Goal: Information Seeking & Learning: Learn about a topic

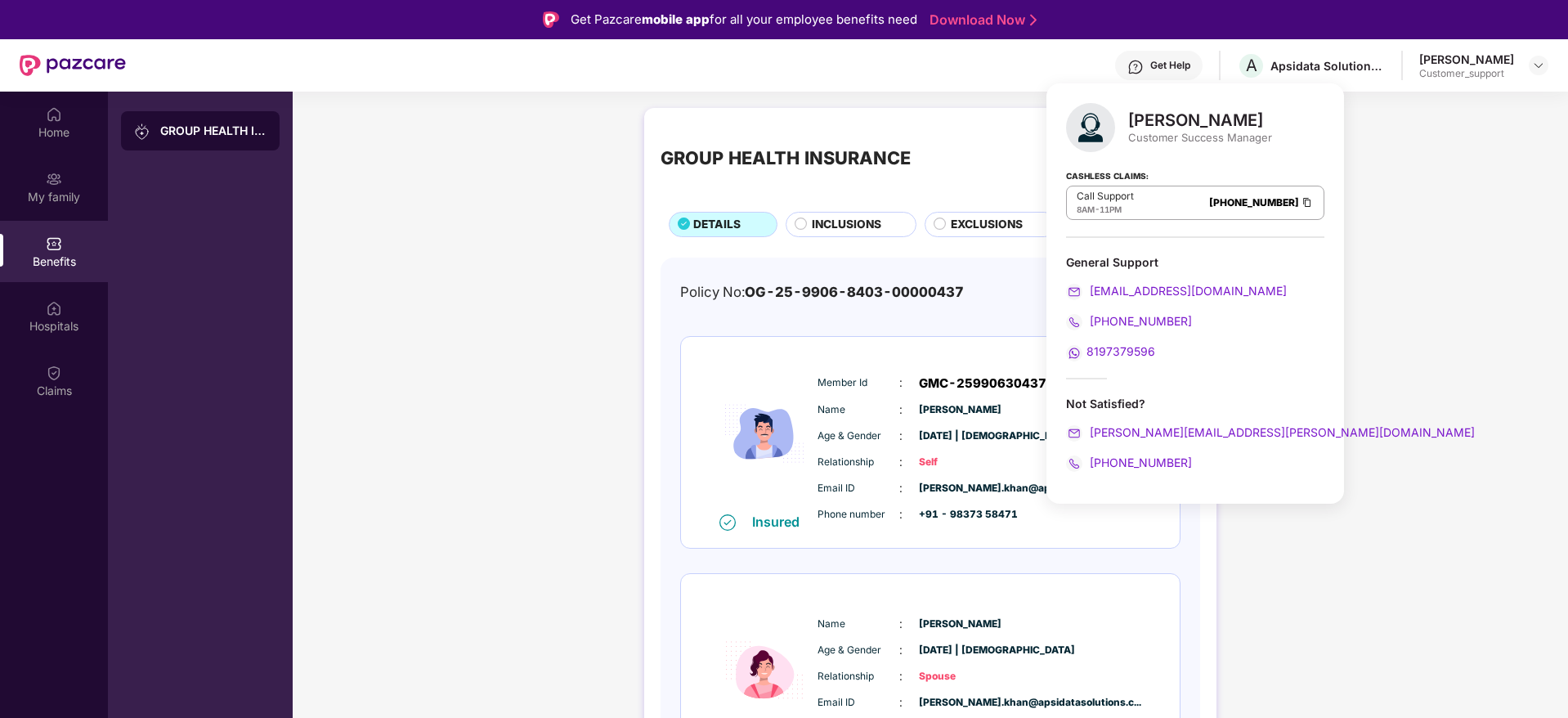
scroll to position [104, 0]
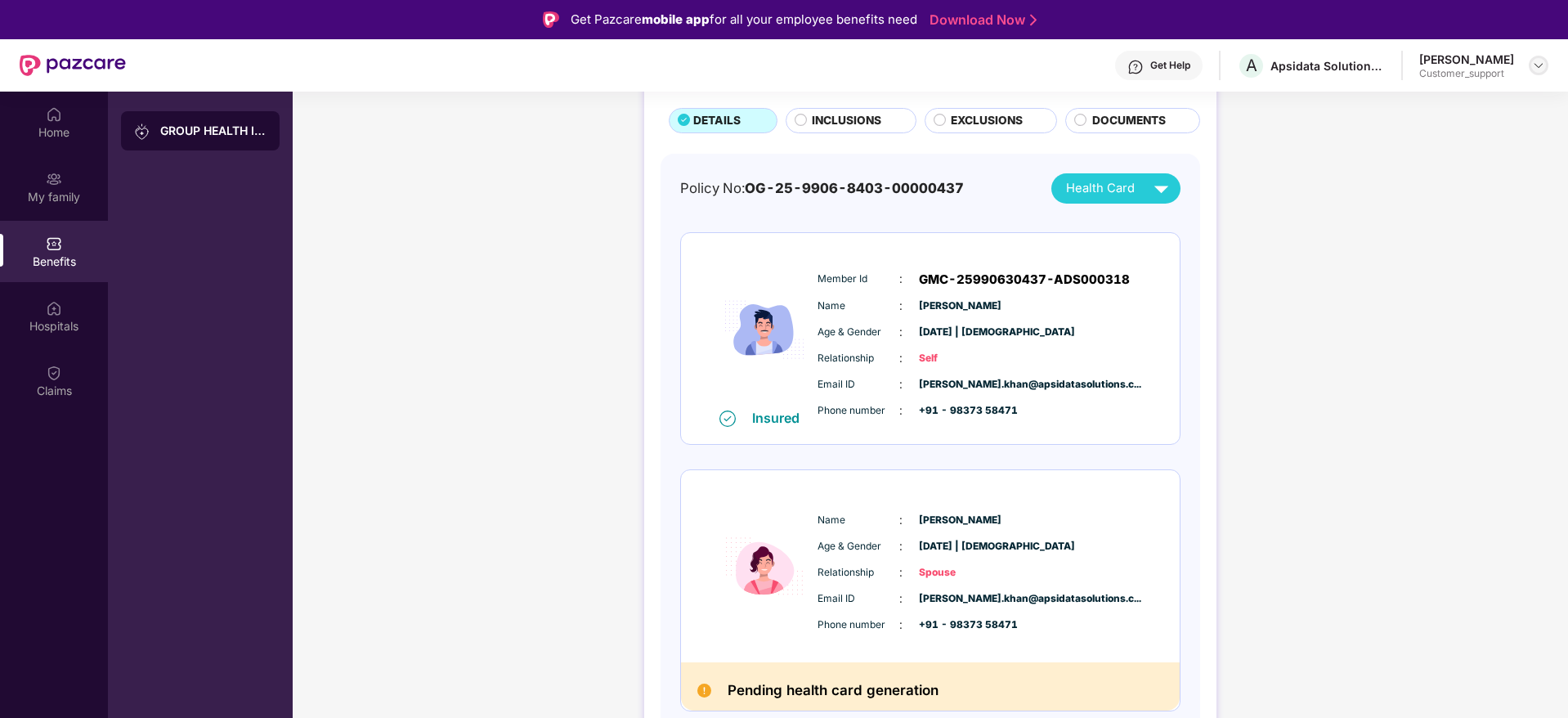
click at [1535, 60] on img at bounding box center [1539, 65] width 13 height 13
click at [1407, 105] on div "Switch to support view" at bounding box center [1461, 104] width 213 height 32
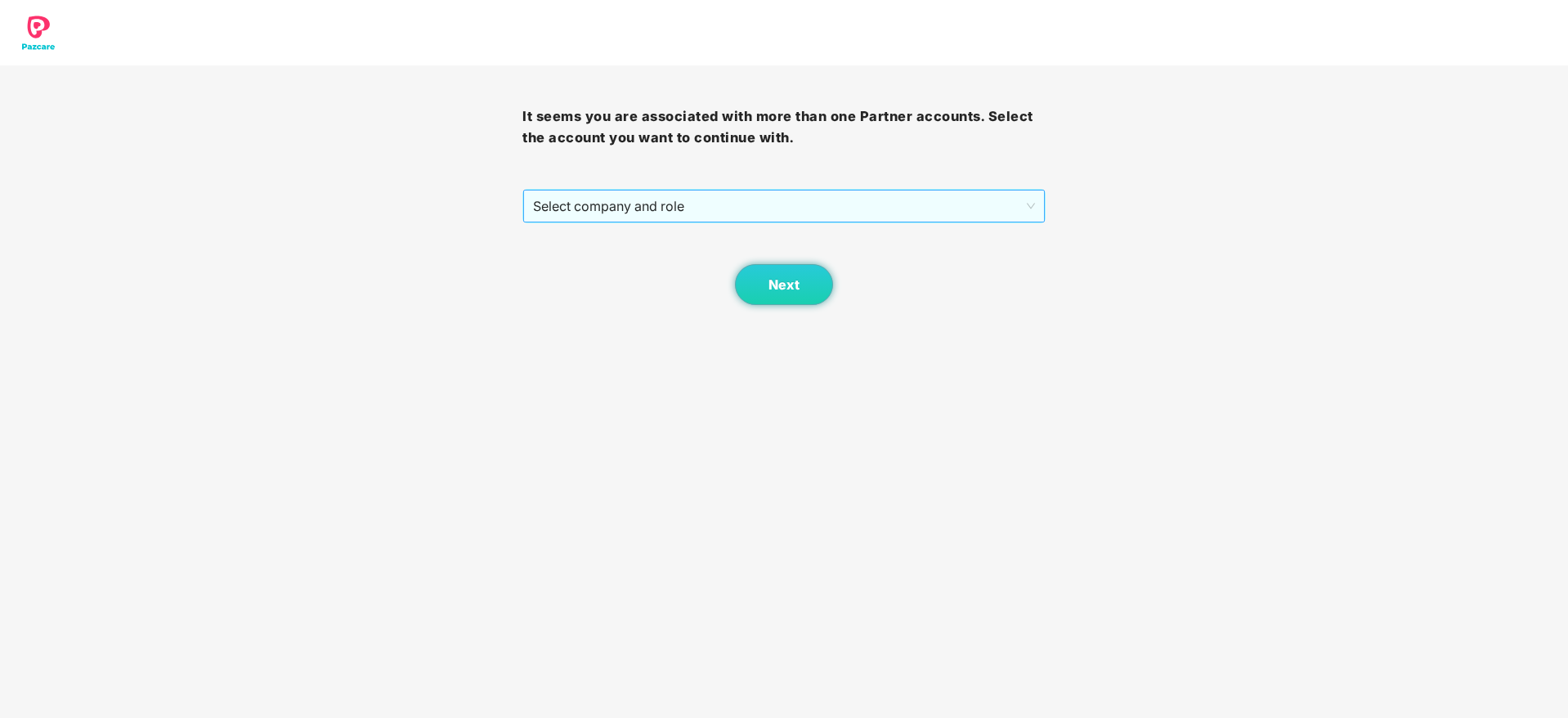
click at [817, 202] on span "Select company and role" at bounding box center [784, 206] width 501 height 31
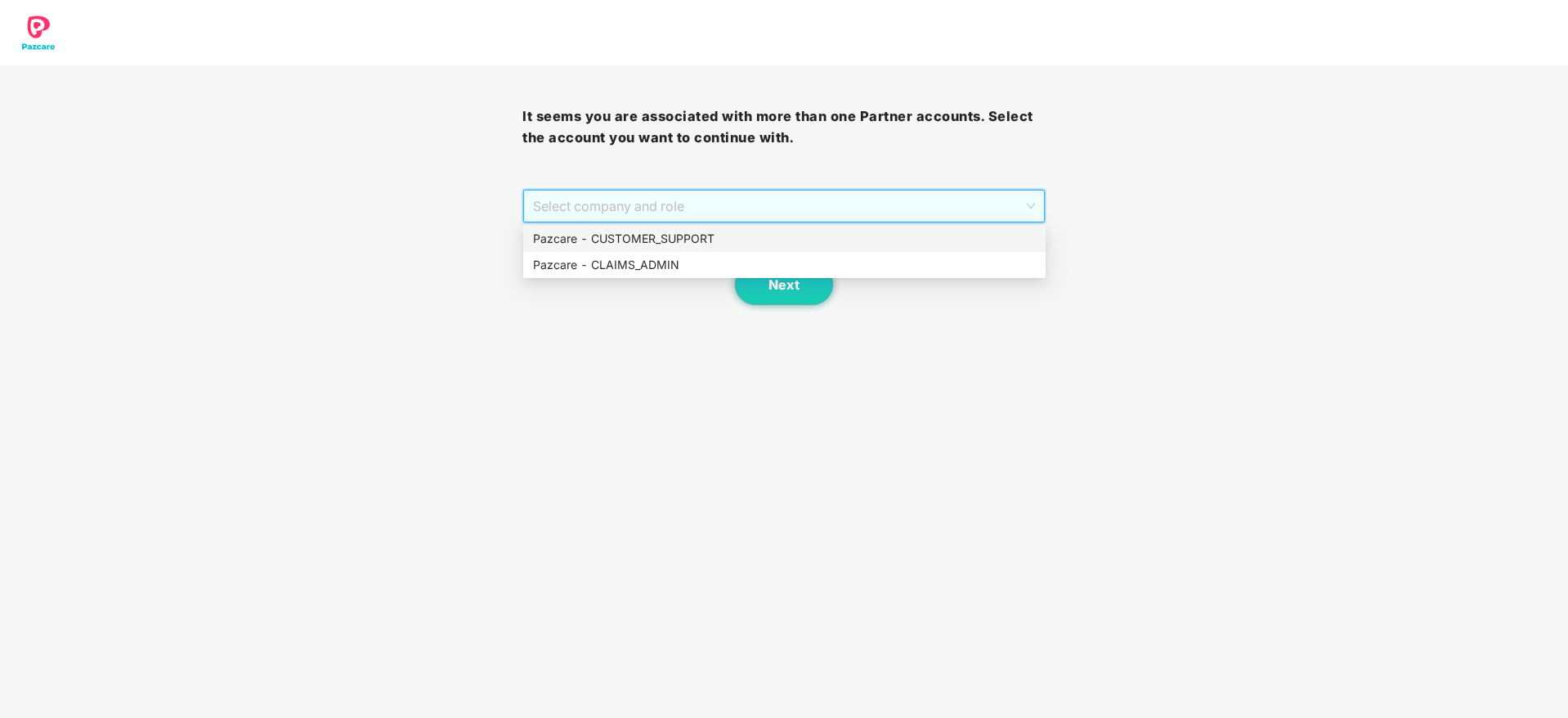
click at [699, 235] on div "Pazcare - CUSTOMER_SUPPORT" at bounding box center [785, 239] width 503 height 18
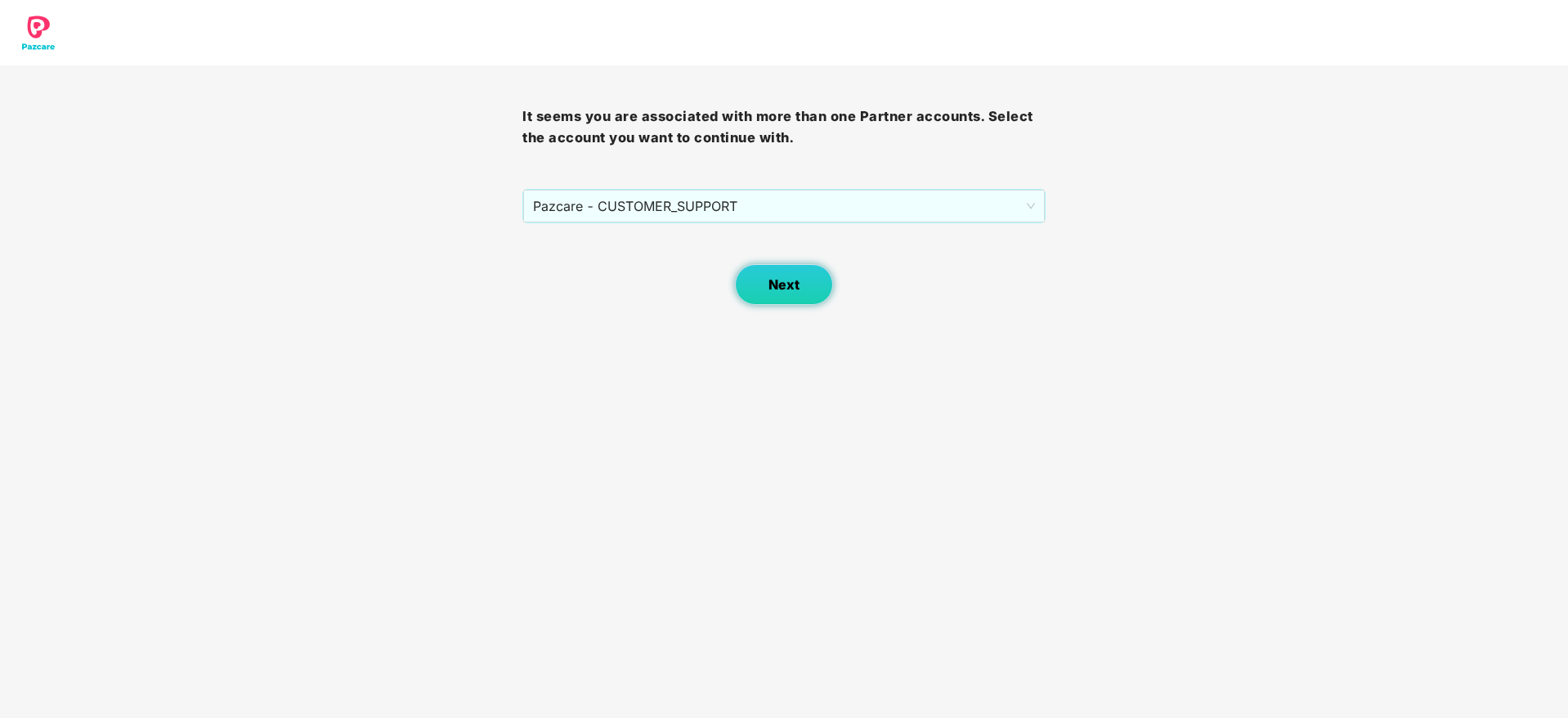
click at [766, 273] on button "Next" at bounding box center [784, 284] width 99 height 41
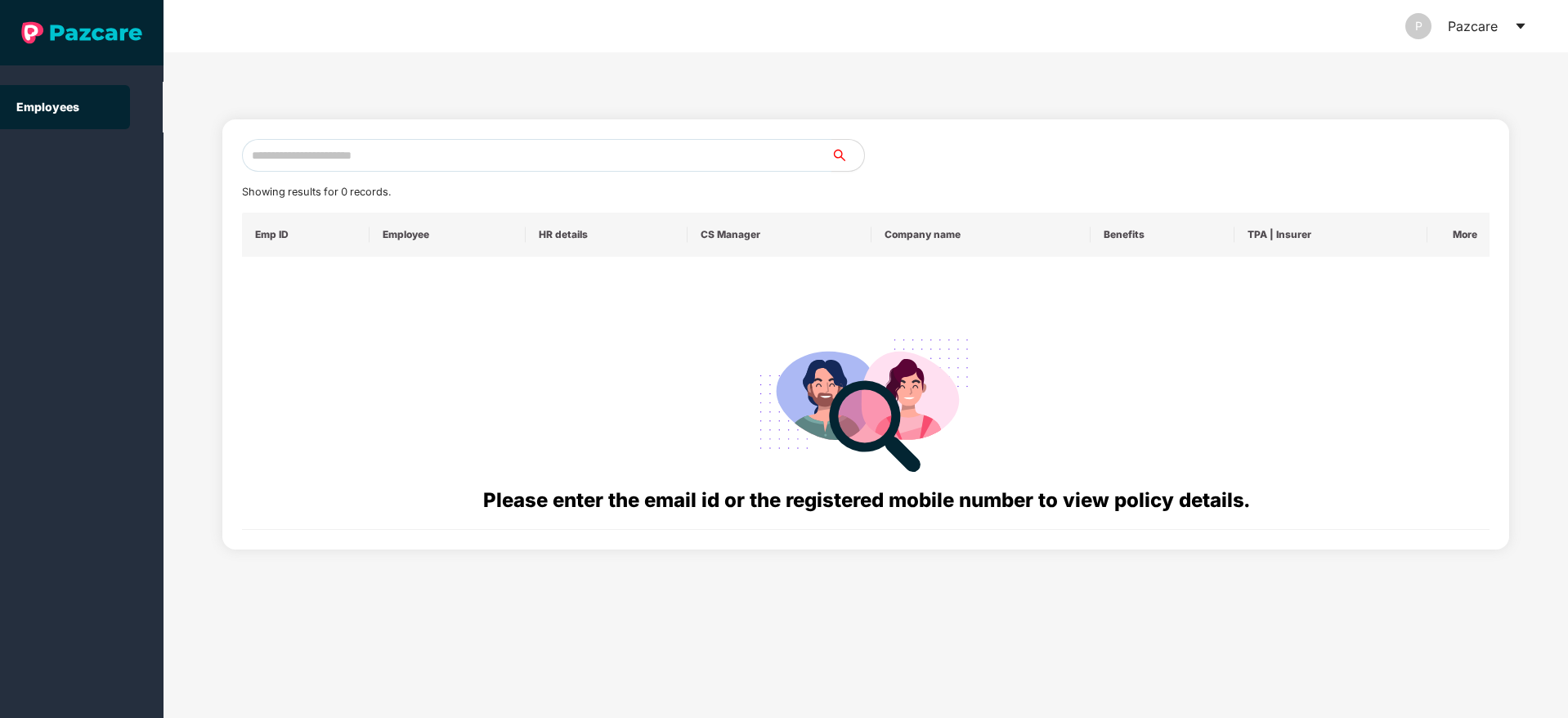
click at [477, 161] on input "text" at bounding box center [537, 156] width 590 height 33
paste input "**********"
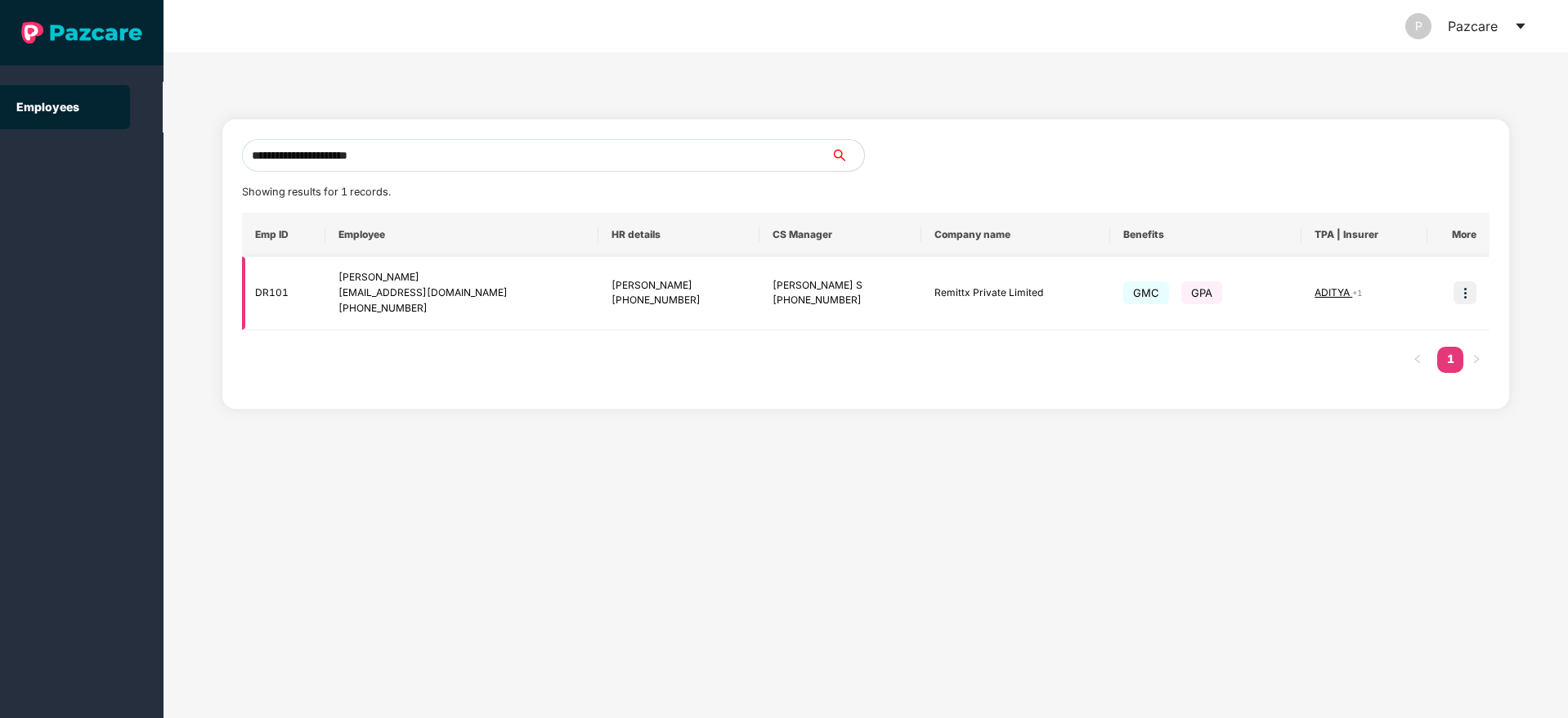
type input "**********"
click at [1473, 289] on img at bounding box center [1465, 292] width 23 height 23
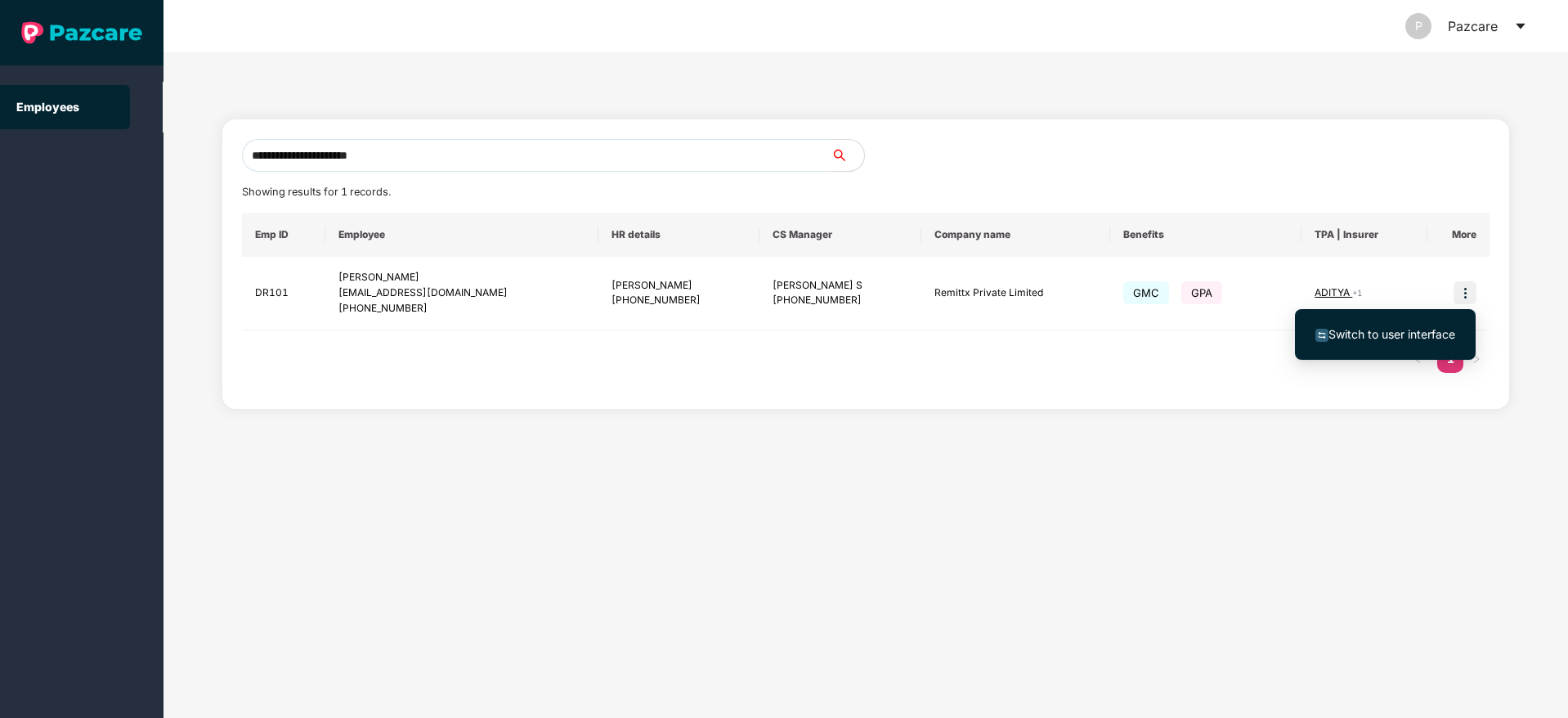
click at [1386, 331] on span "Switch to user interface" at bounding box center [1392, 334] width 127 height 14
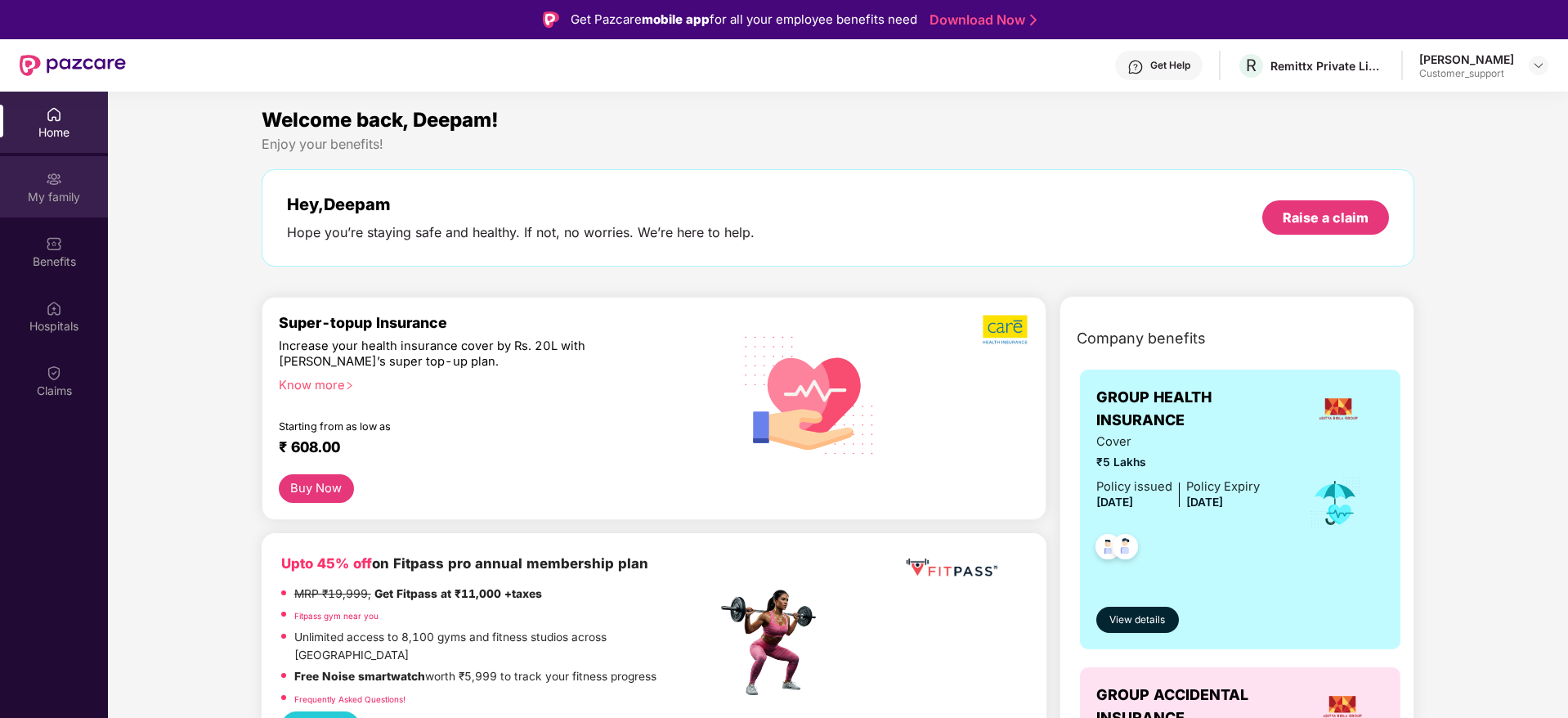
click at [54, 199] on div "My family" at bounding box center [53, 197] width 108 height 16
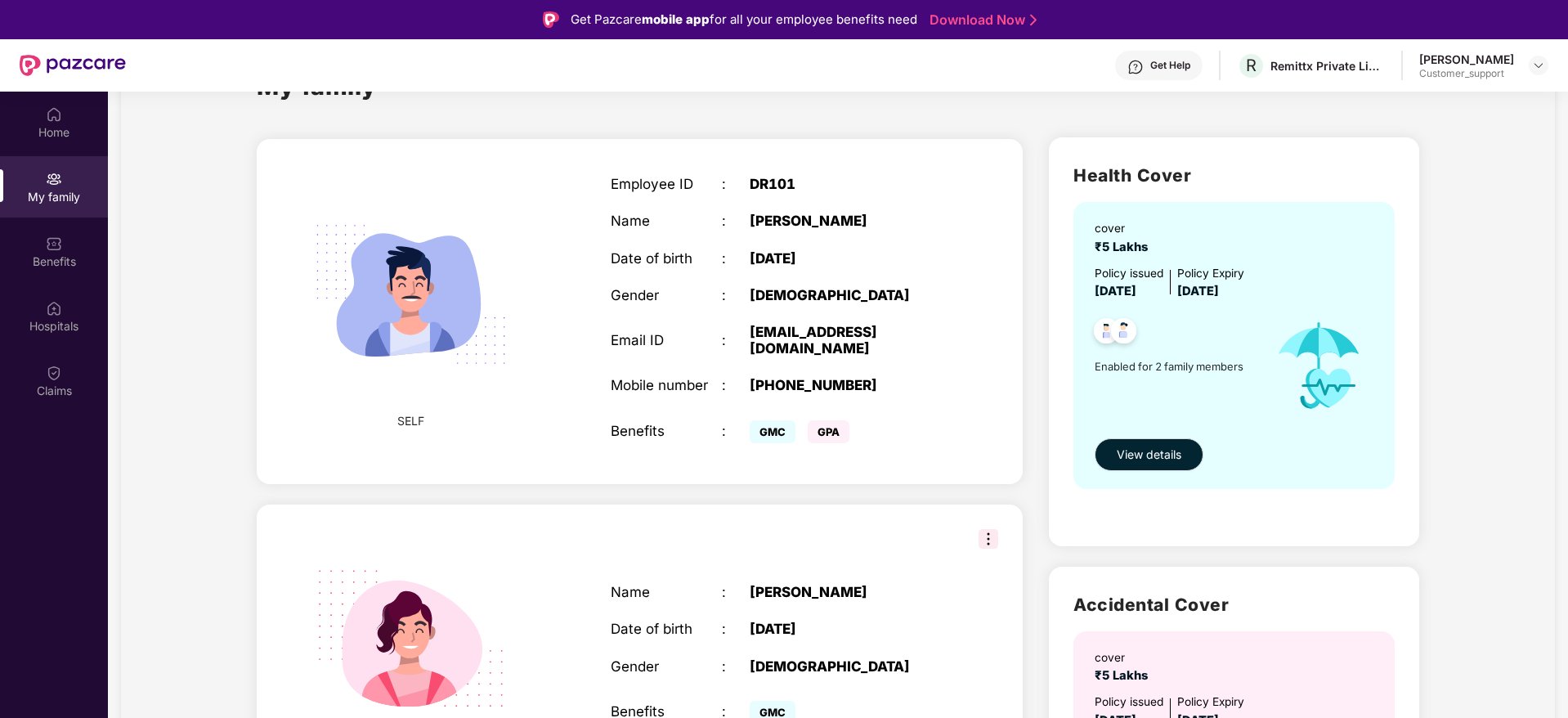
scroll to position [68, 0]
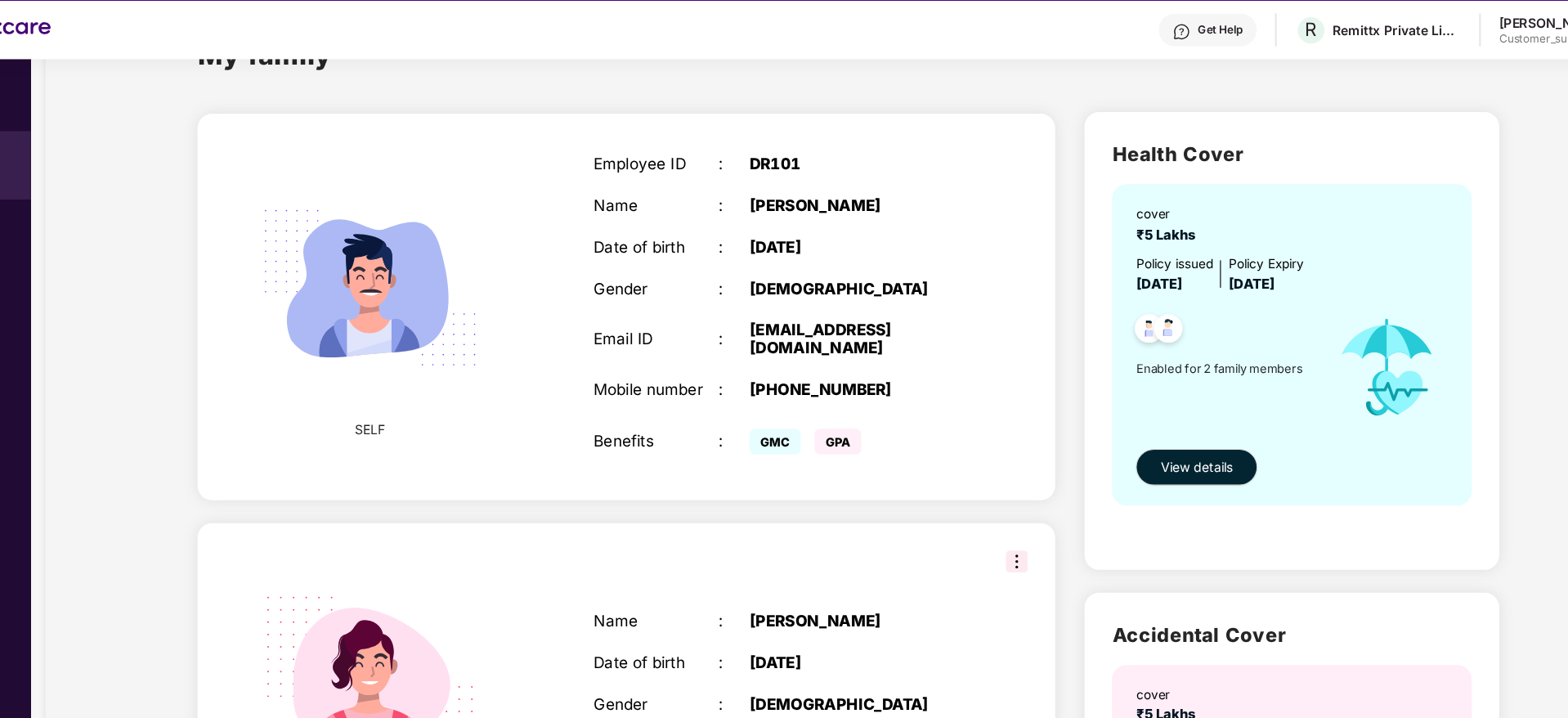
click at [747, 356] on div "Employee ID : DR101 Name : [PERSON_NAME] Date of birth : [DEMOGRAPHIC_DATA] Gen…" at bounding box center [778, 313] width 367 height 312
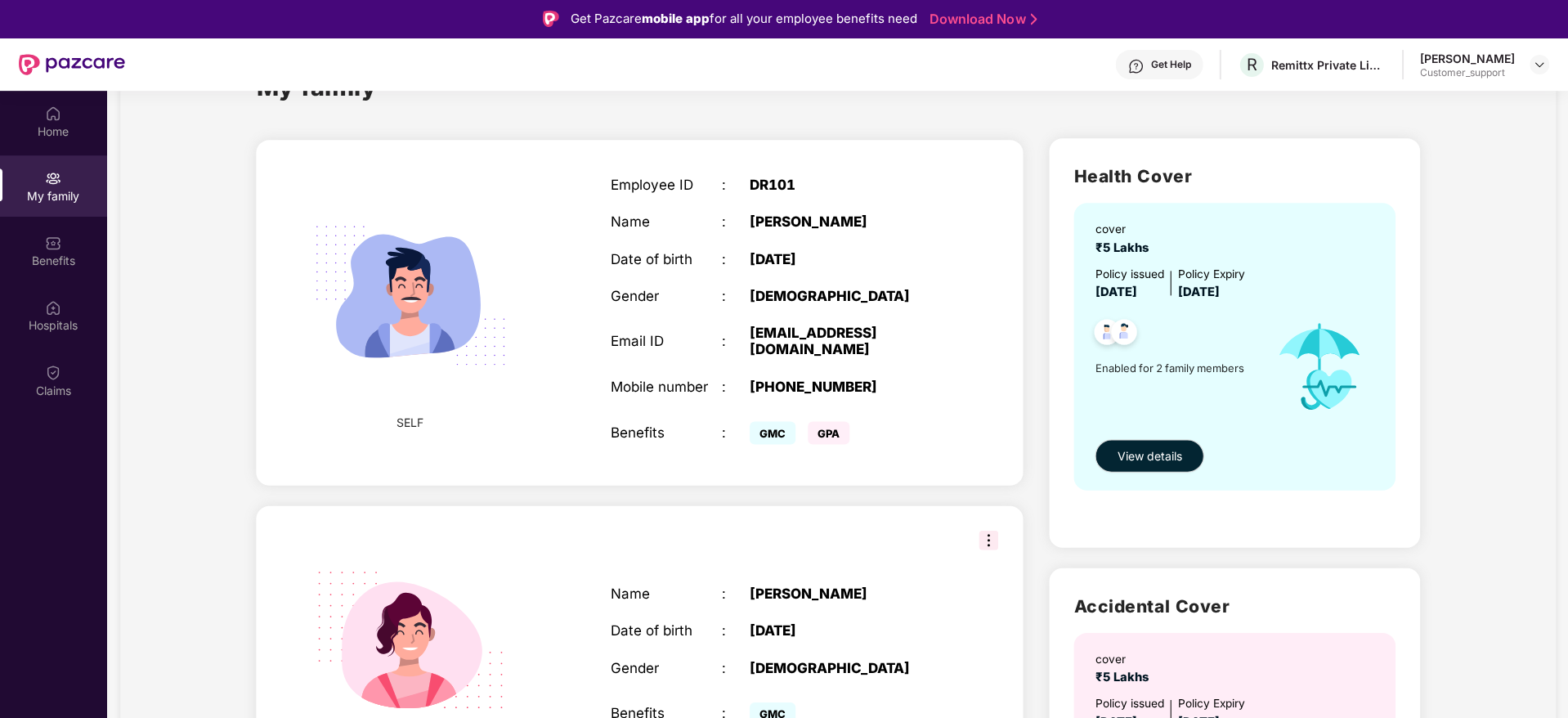
scroll to position [0, 0]
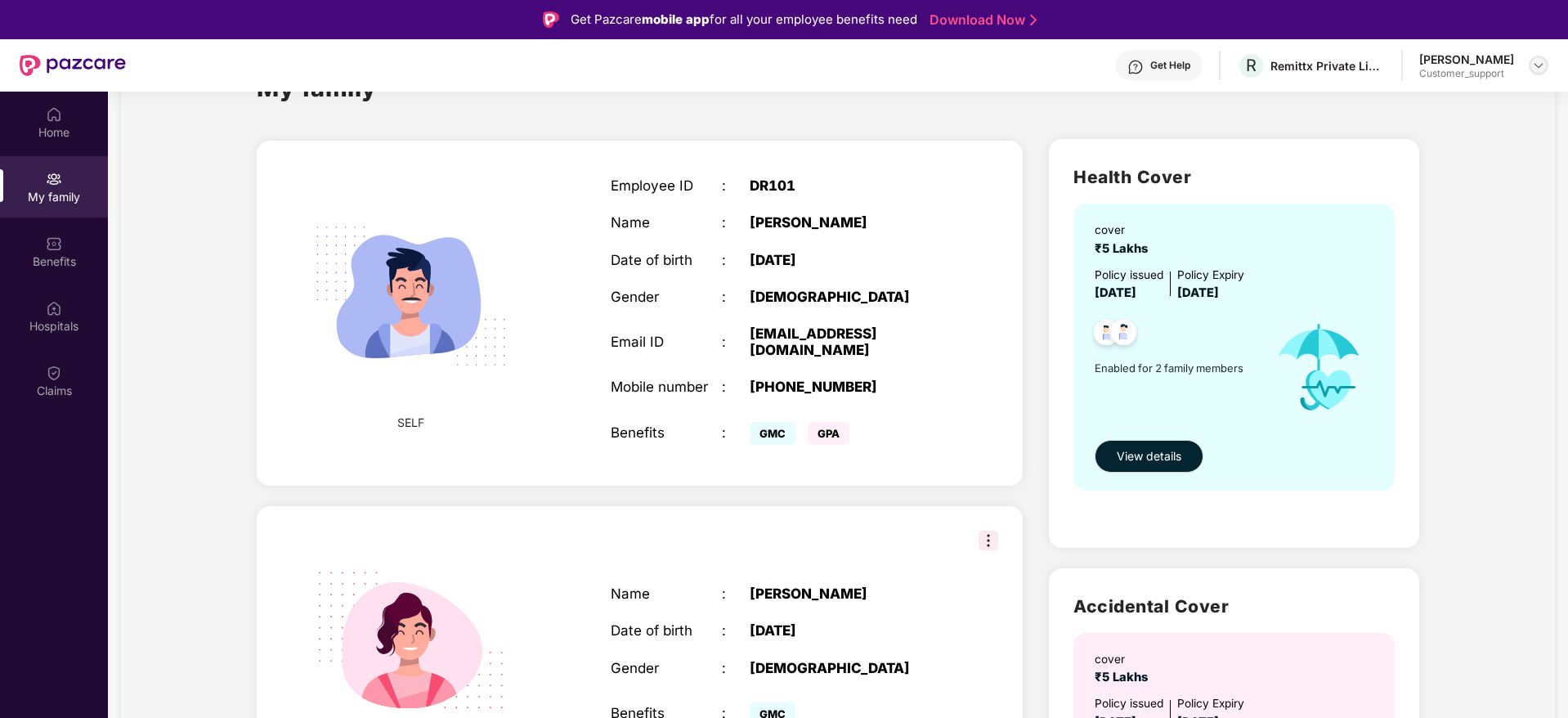
click at [1541, 73] on div at bounding box center [1539, 65] width 20 height 20
click at [1431, 107] on div "Switch to support view" at bounding box center [1461, 104] width 213 height 32
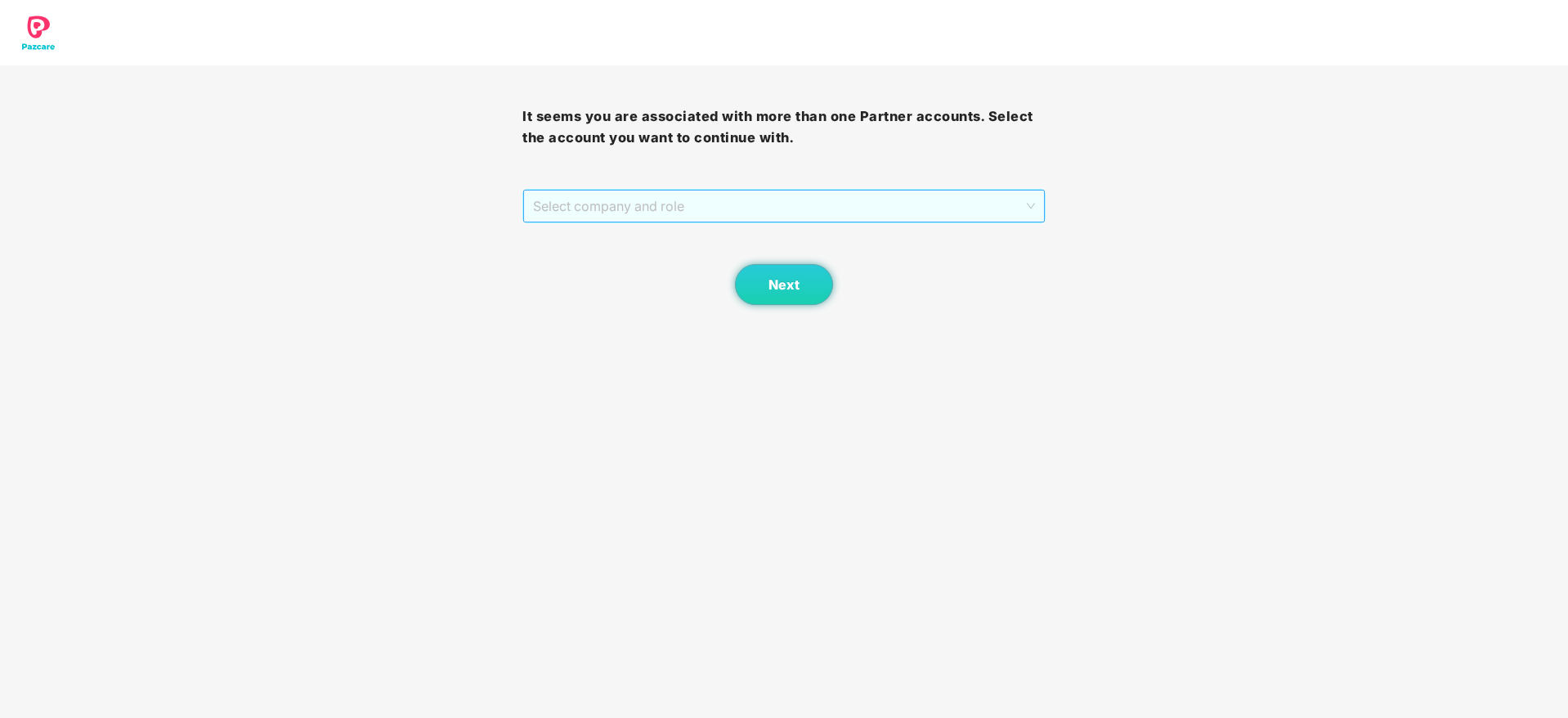
click at [833, 192] on span "Select company and role" at bounding box center [784, 206] width 501 height 31
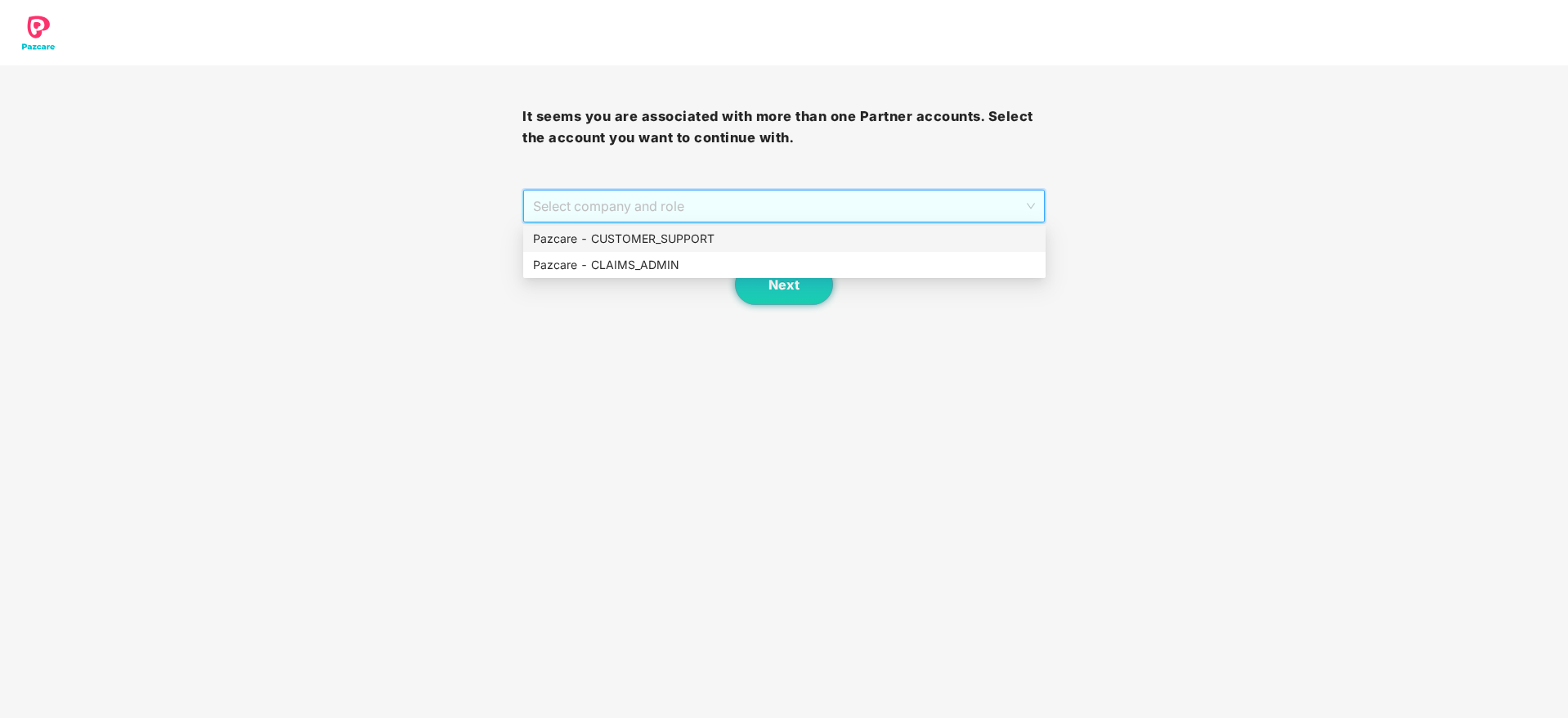
click at [703, 242] on div "Pazcare - CUSTOMER_SUPPORT" at bounding box center [785, 239] width 503 height 18
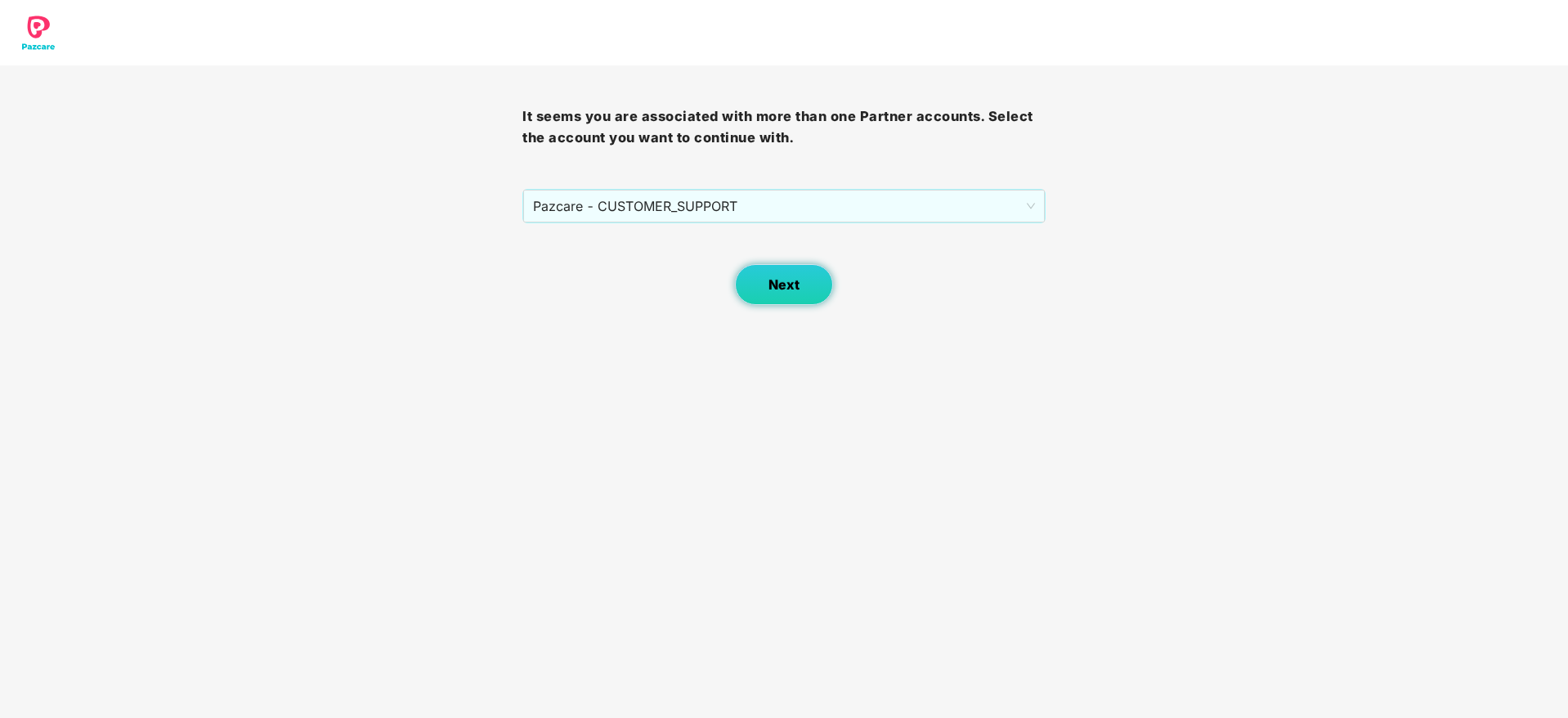
click at [793, 288] on span "Next" at bounding box center [784, 285] width 31 height 15
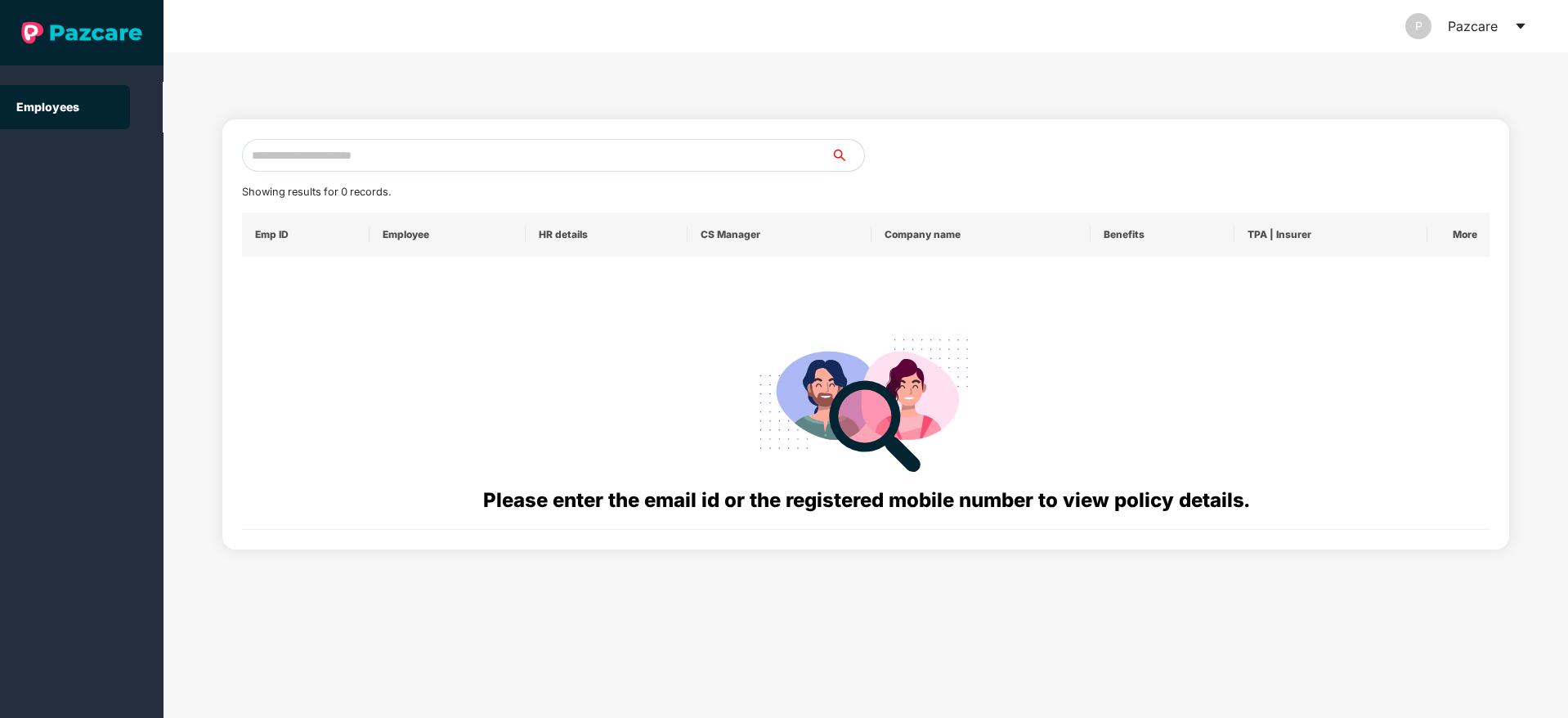
click at [471, 155] on input "text" at bounding box center [537, 156] width 590 height 33
paste input "**********"
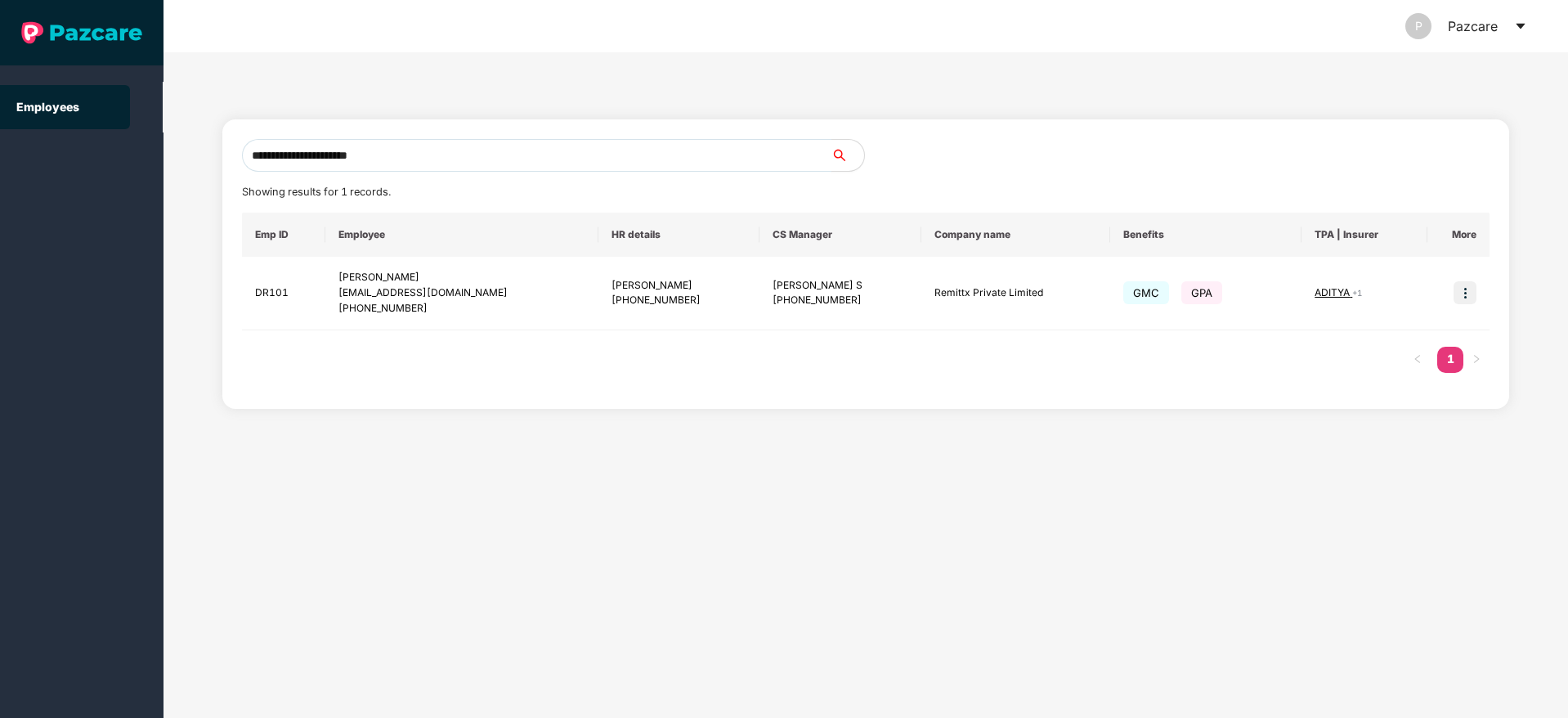
click at [406, 149] on input "**********" at bounding box center [537, 156] width 590 height 33
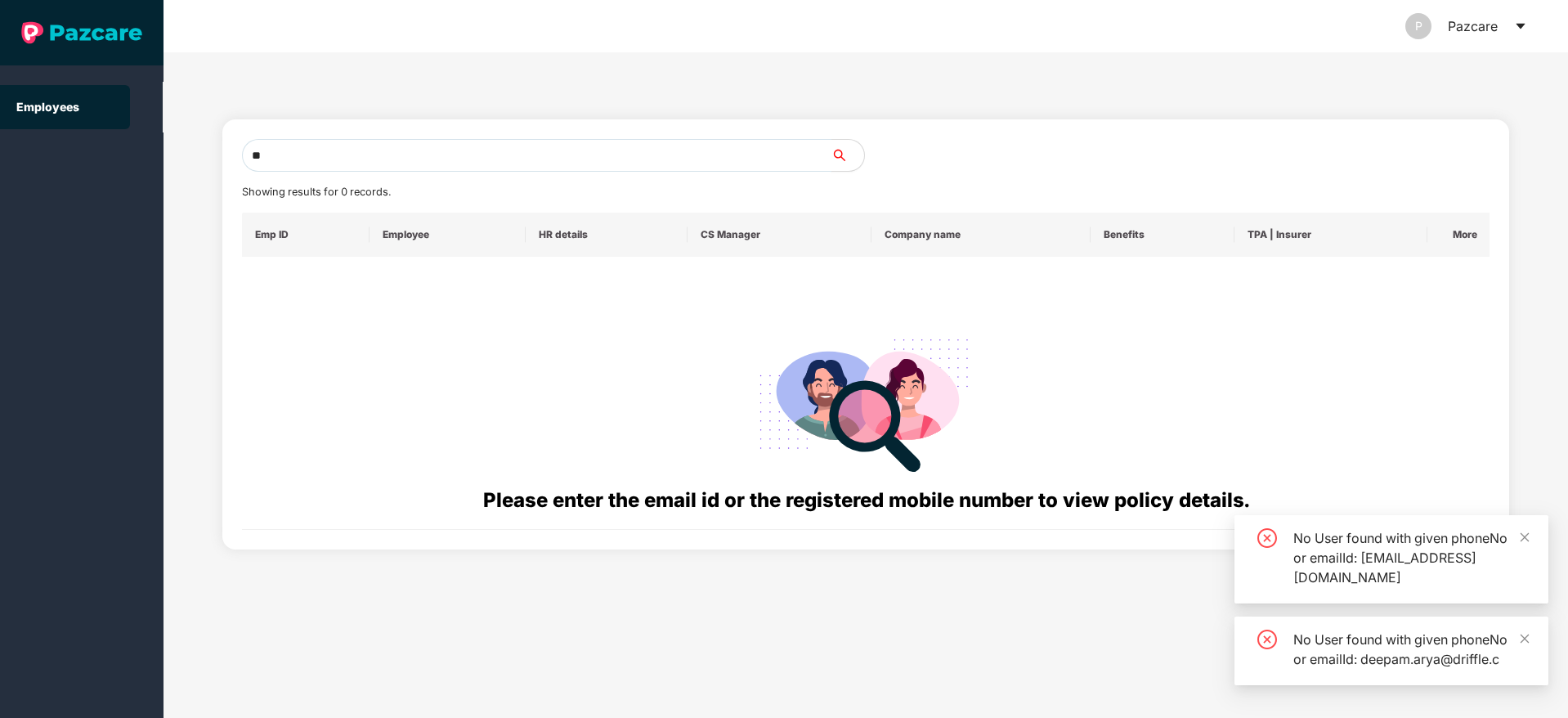
type input "*"
paste input "**********"
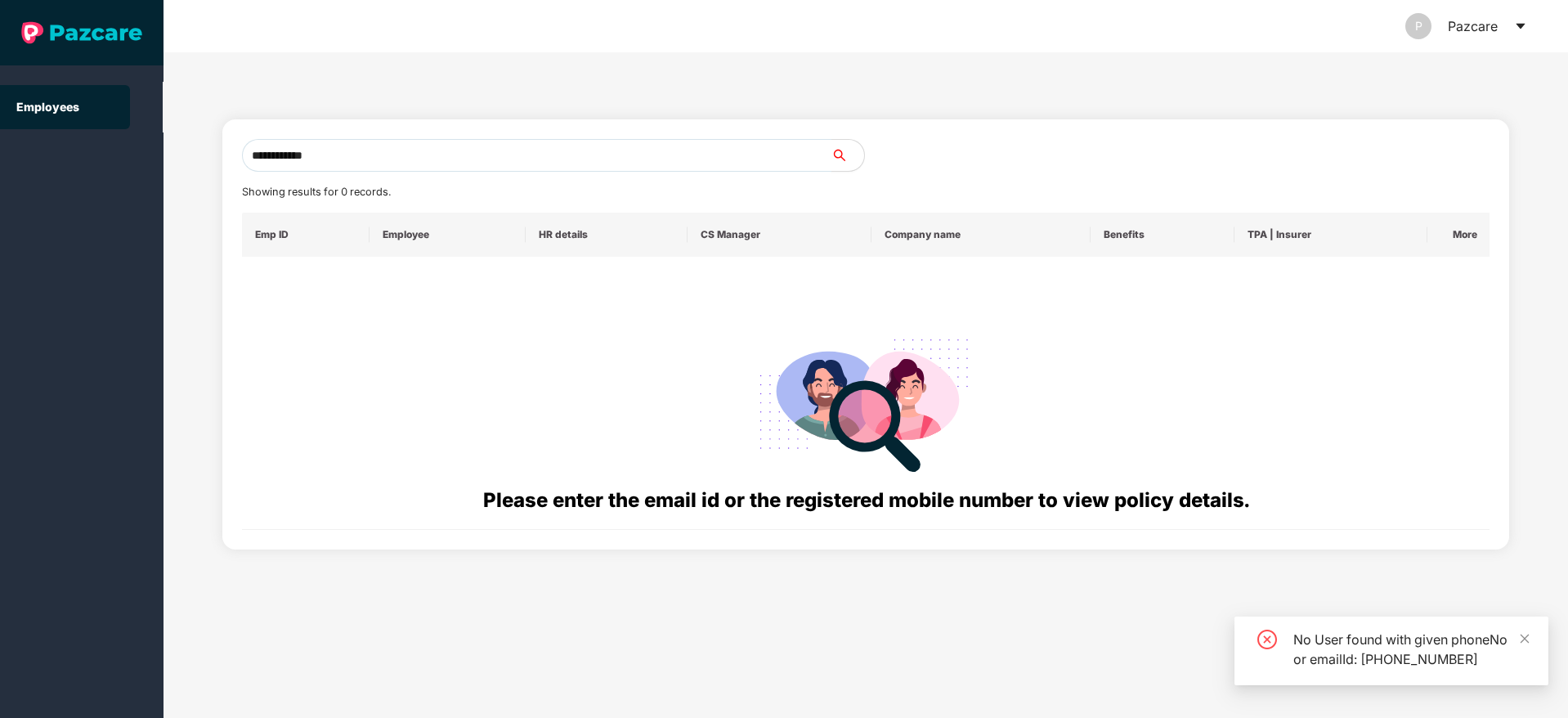
click at [265, 153] on input "**********" at bounding box center [537, 156] width 590 height 33
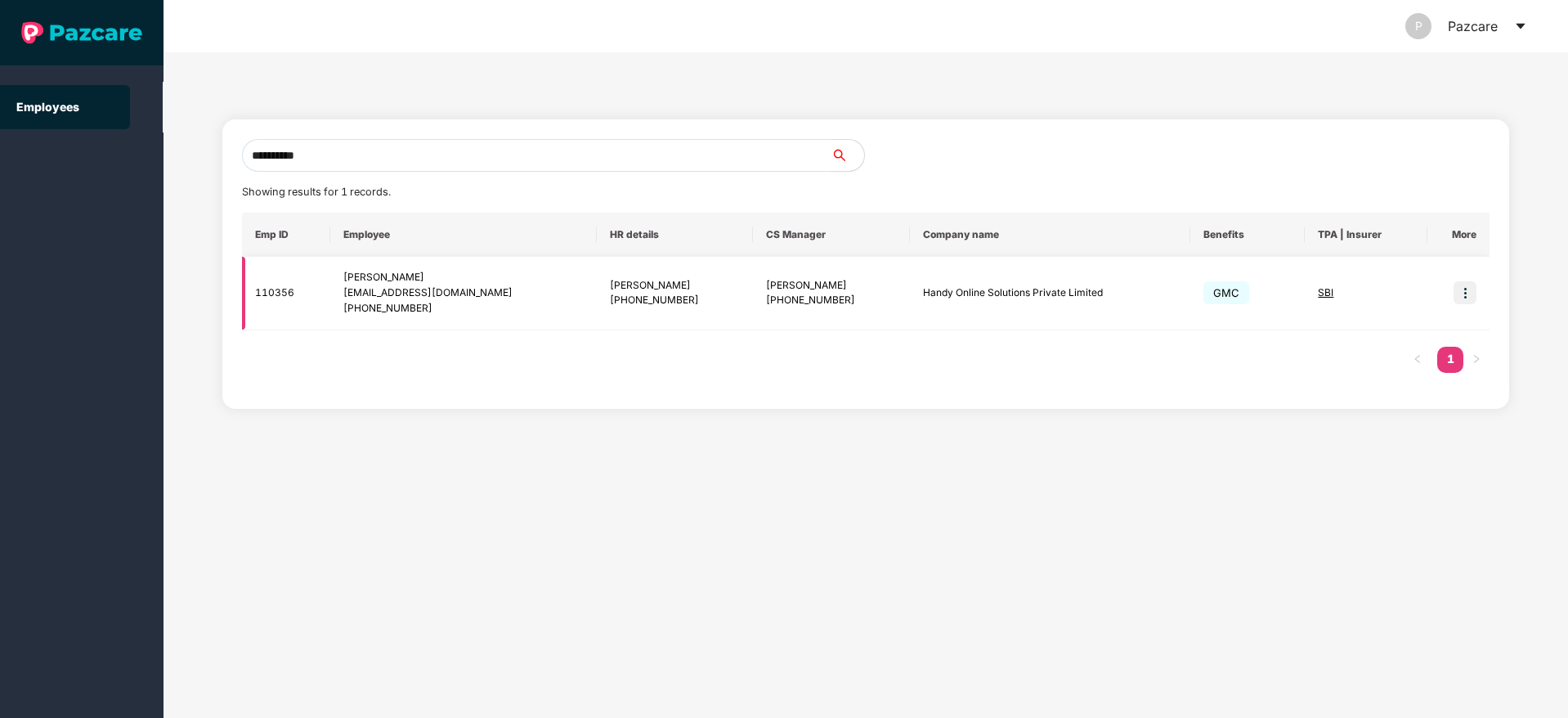
type input "**********"
click at [1461, 298] on img at bounding box center [1465, 292] width 23 height 23
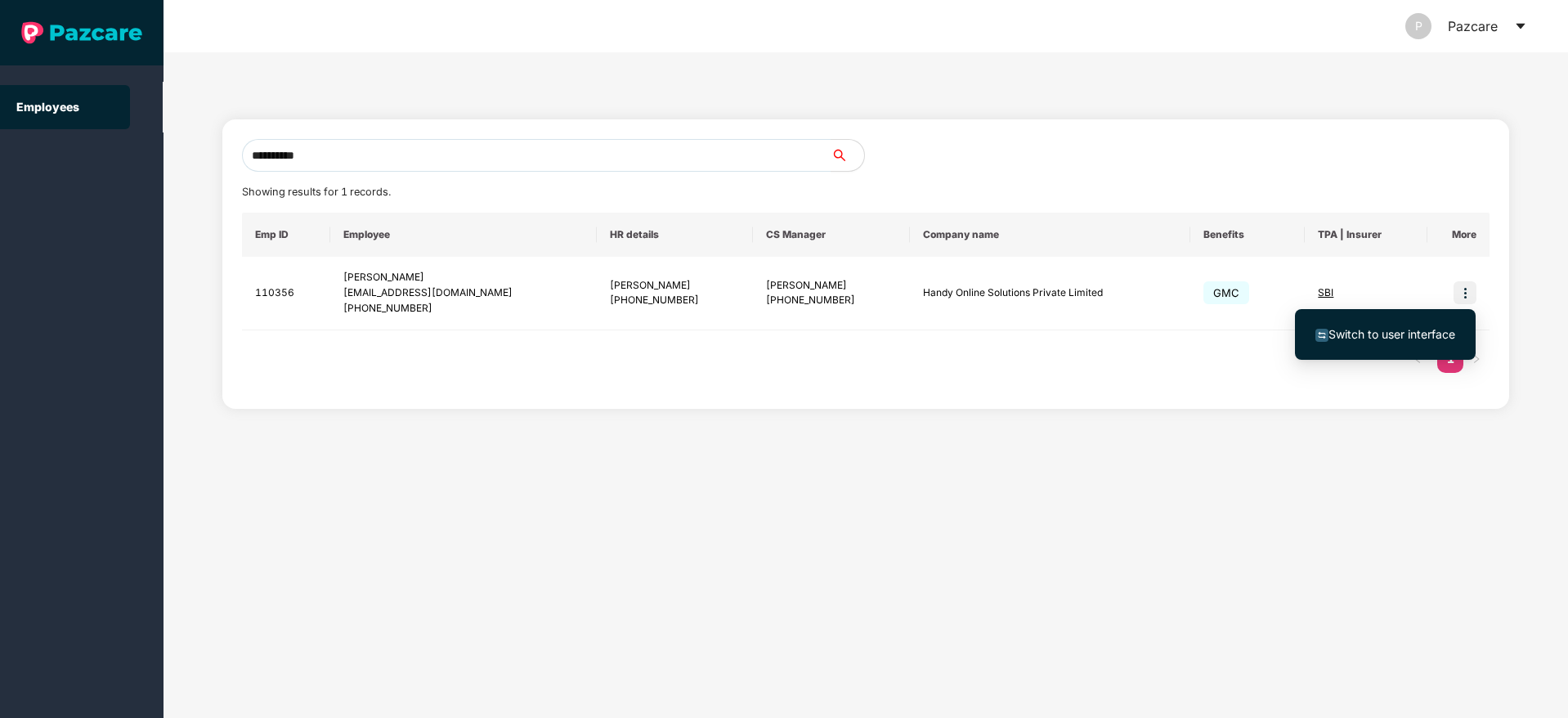
click at [1410, 333] on span "Switch to user interface" at bounding box center [1392, 334] width 127 height 14
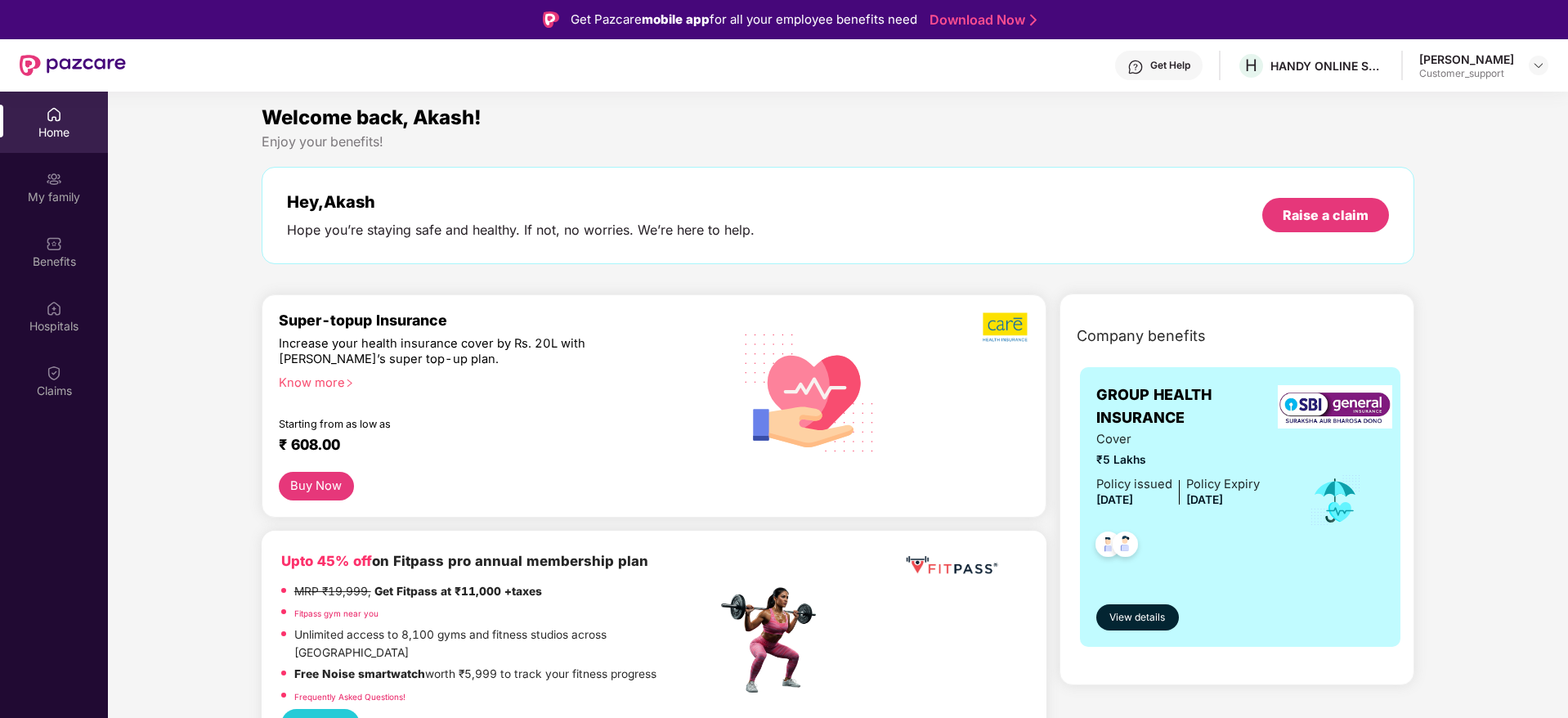
scroll to position [5, 0]
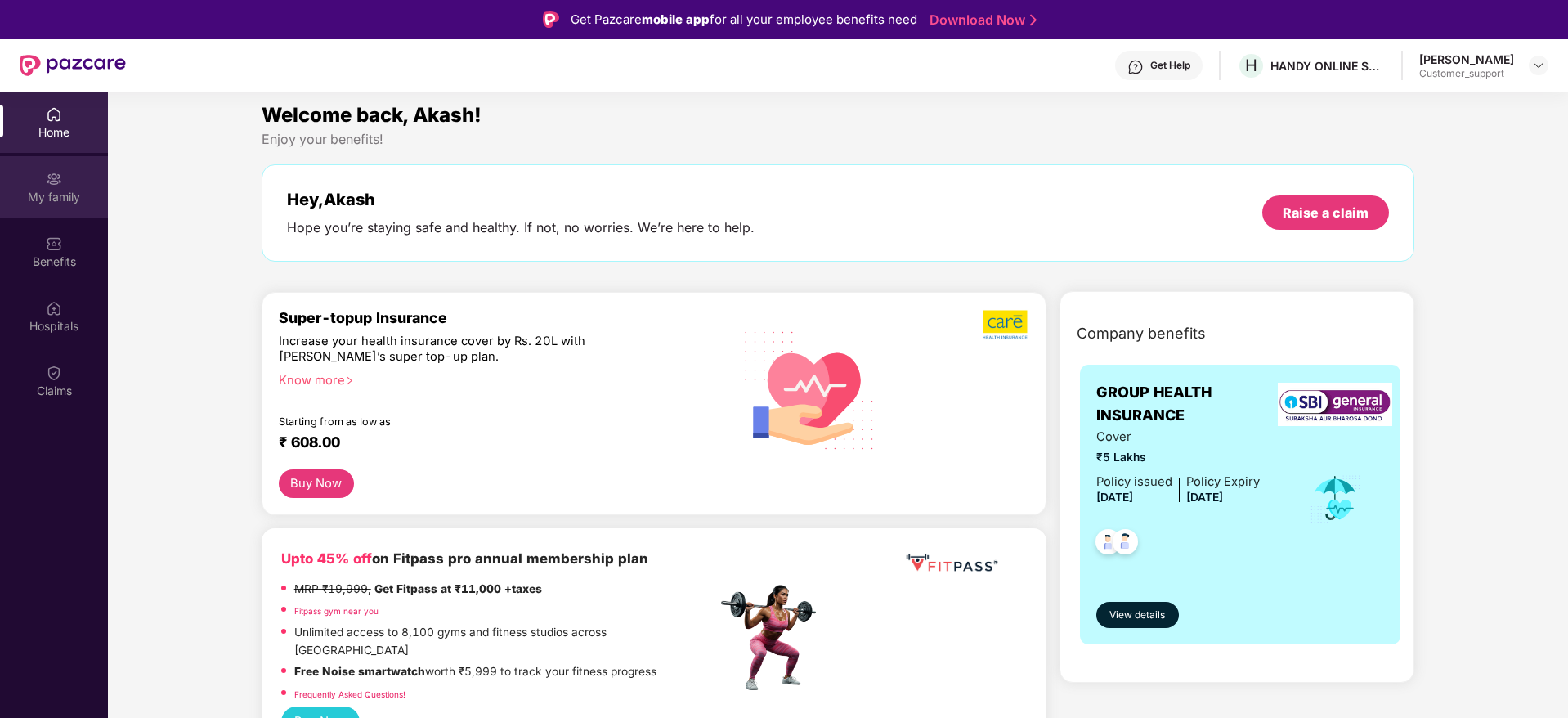
click at [57, 181] on img at bounding box center [54, 179] width 16 height 16
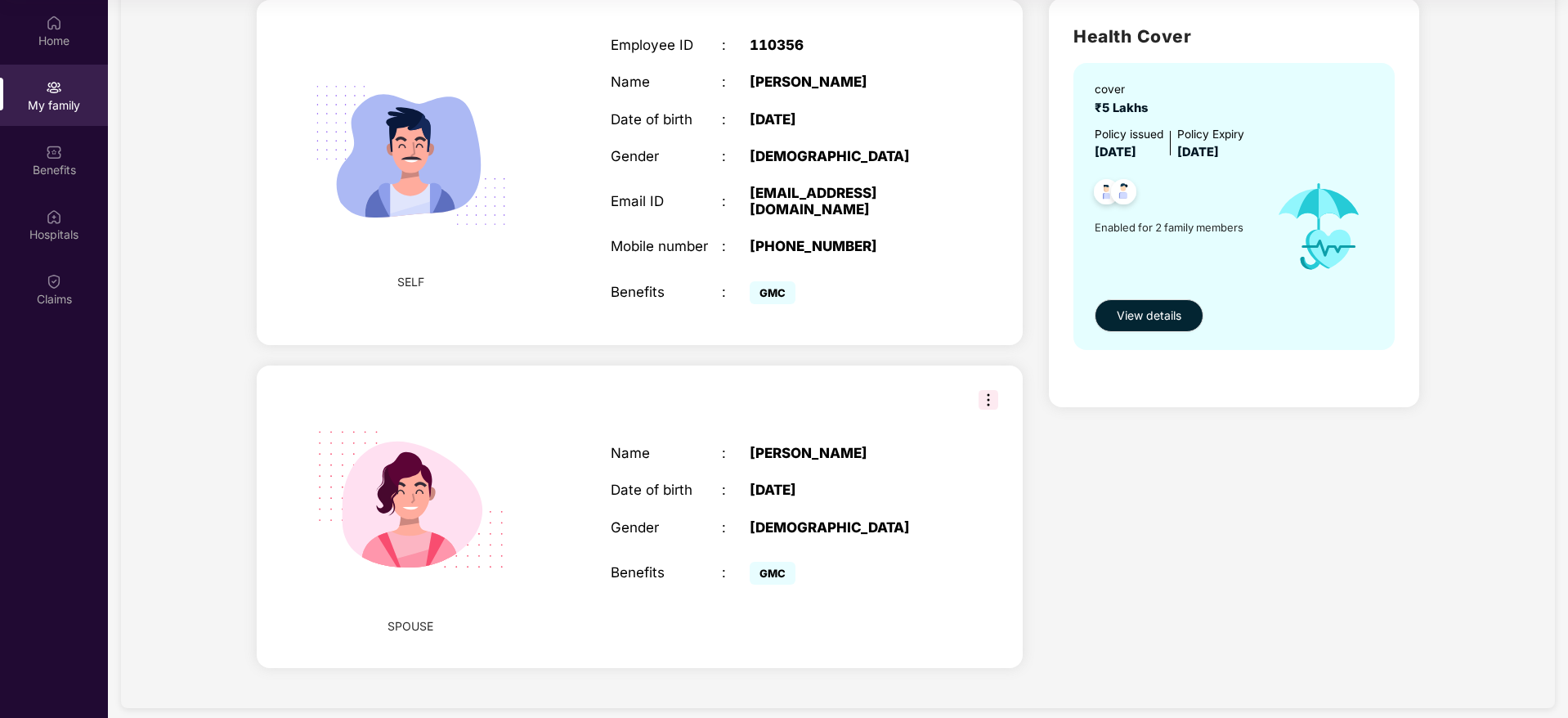
scroll to position [0, 0]
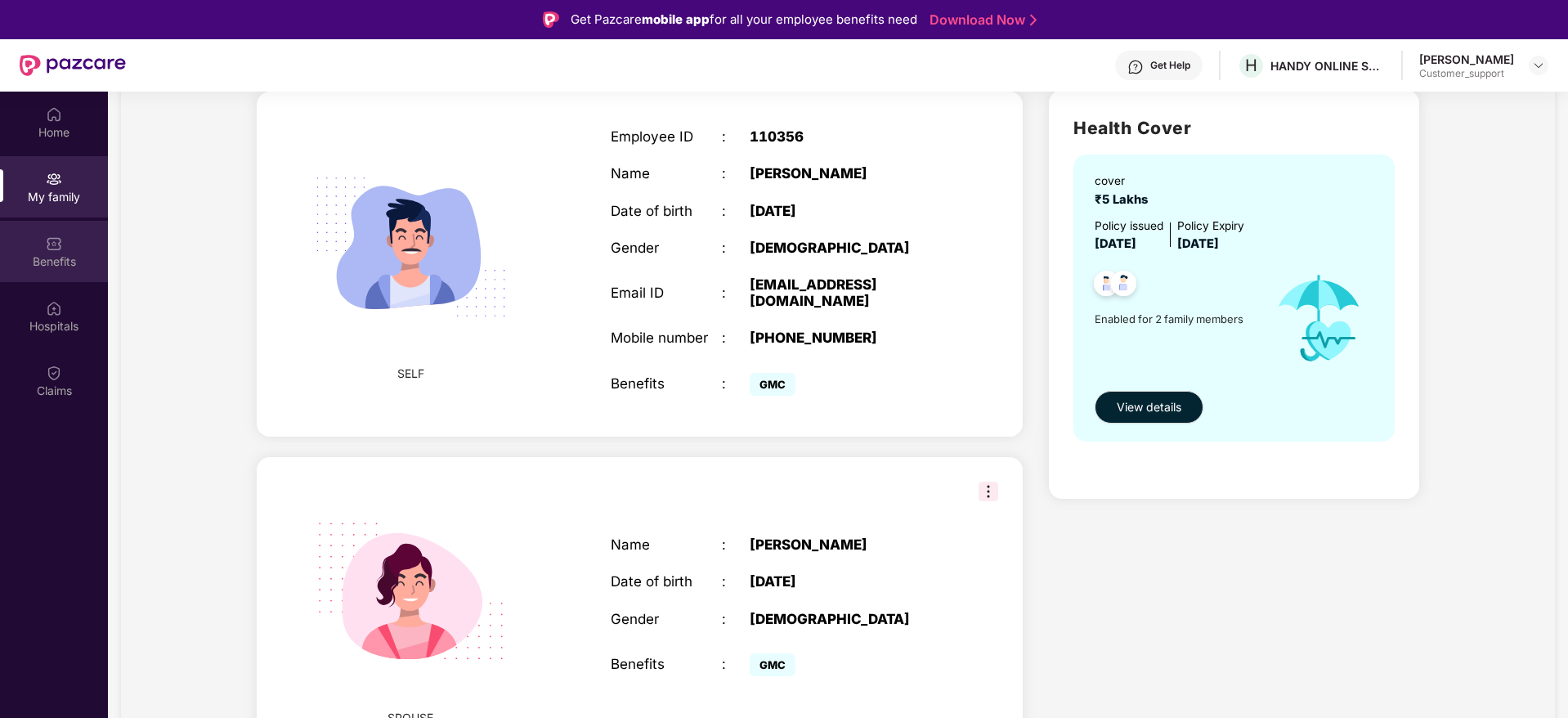
click at [46, 253] on div "Benefits" at bounding box center [53, 261] width 108 height 16
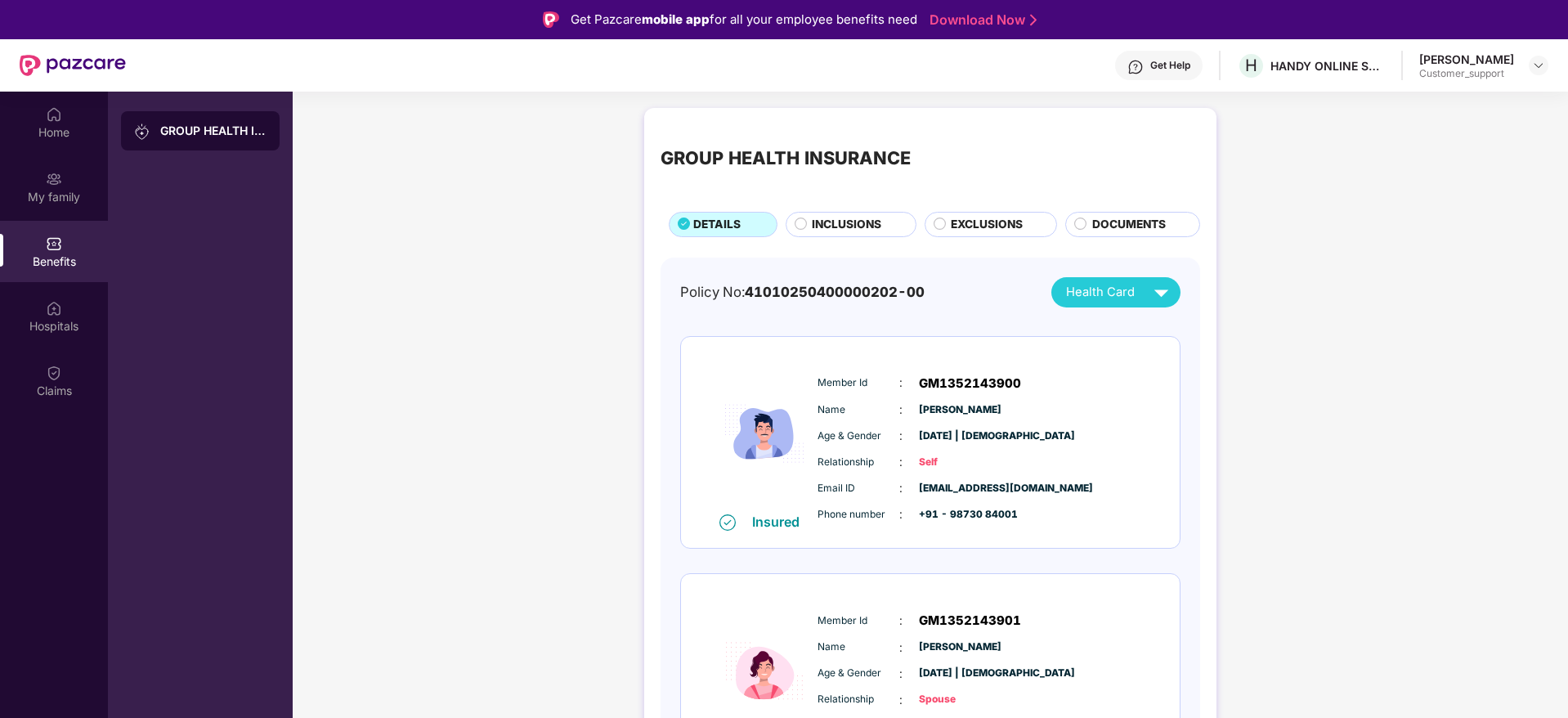
click at [836, 226] on span "INCLUSIONS" at bounding box center [846, 225] width 70 height 18
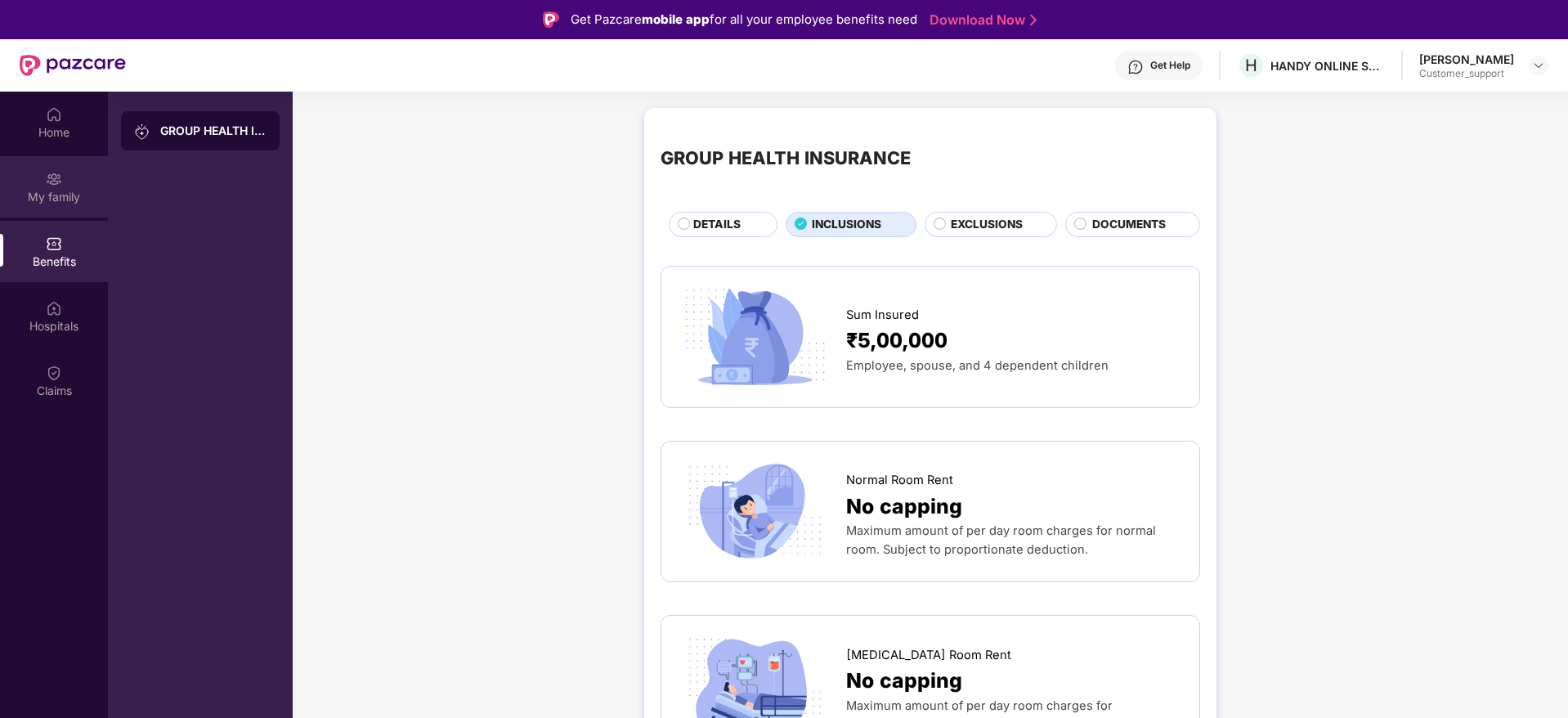
click at [44, 195] on div "My family" at bounding box center [53, 197] width 108 height 16
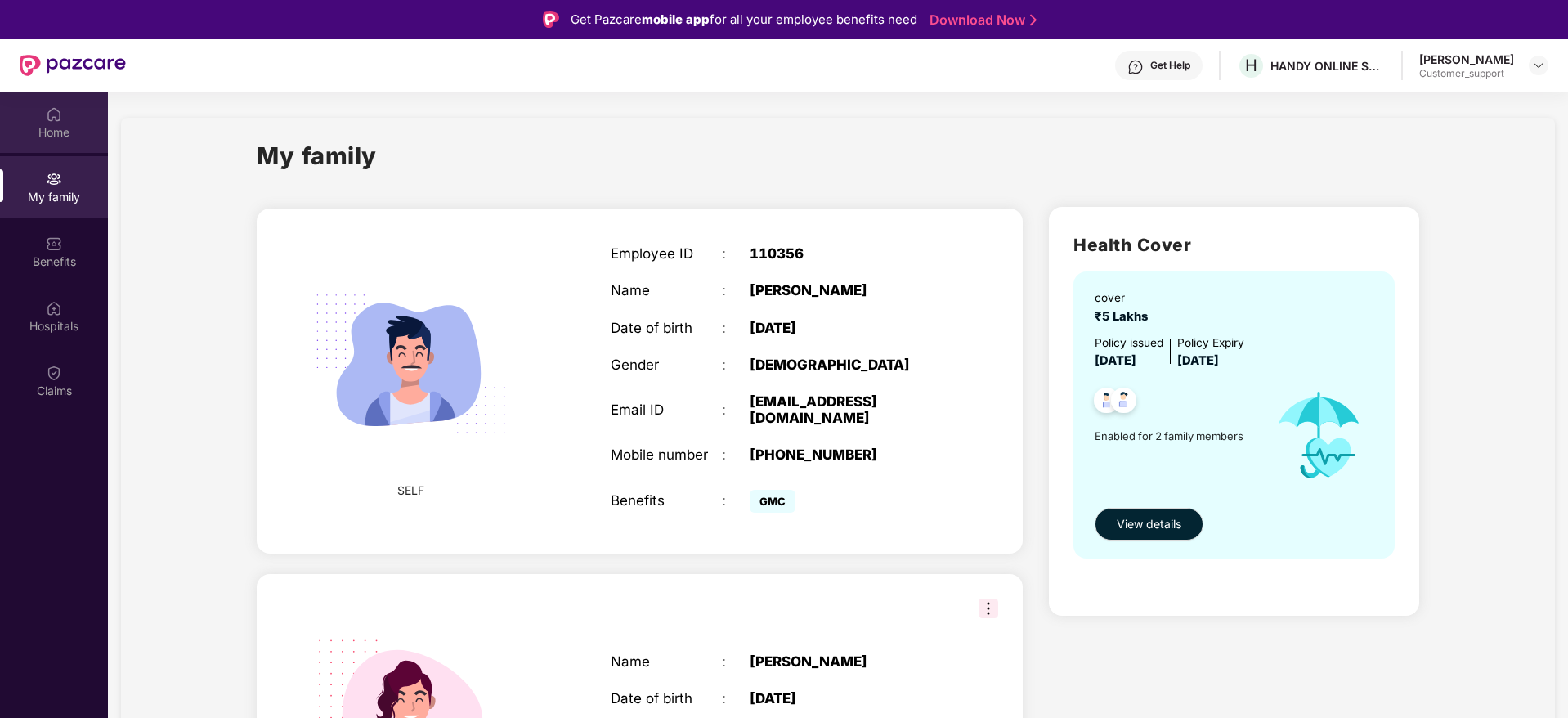
click at [58, 116] on img at bounding box center [54, 115] width 16 height 16
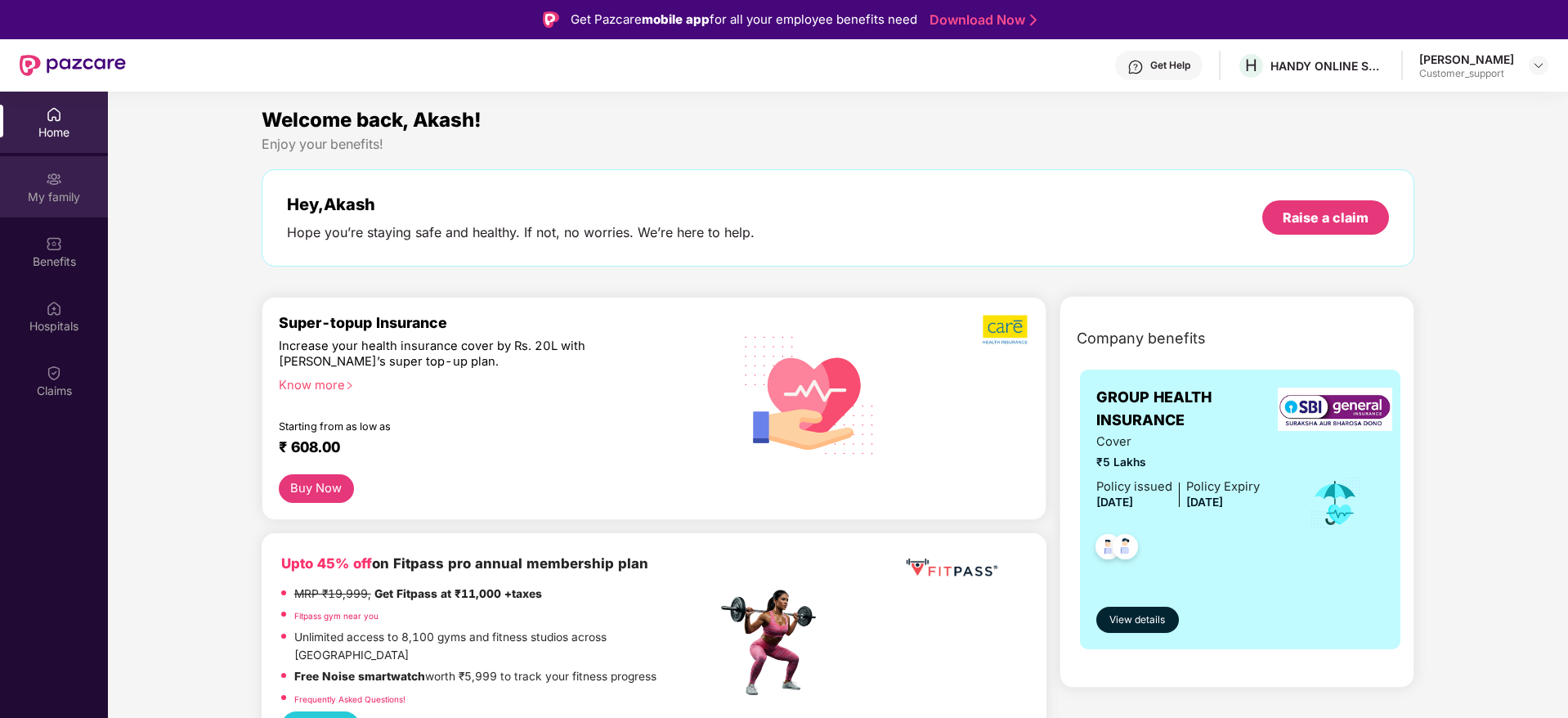
click at [64, 203] on div "My family" at bounding box center [53, 197] width 108 height 16
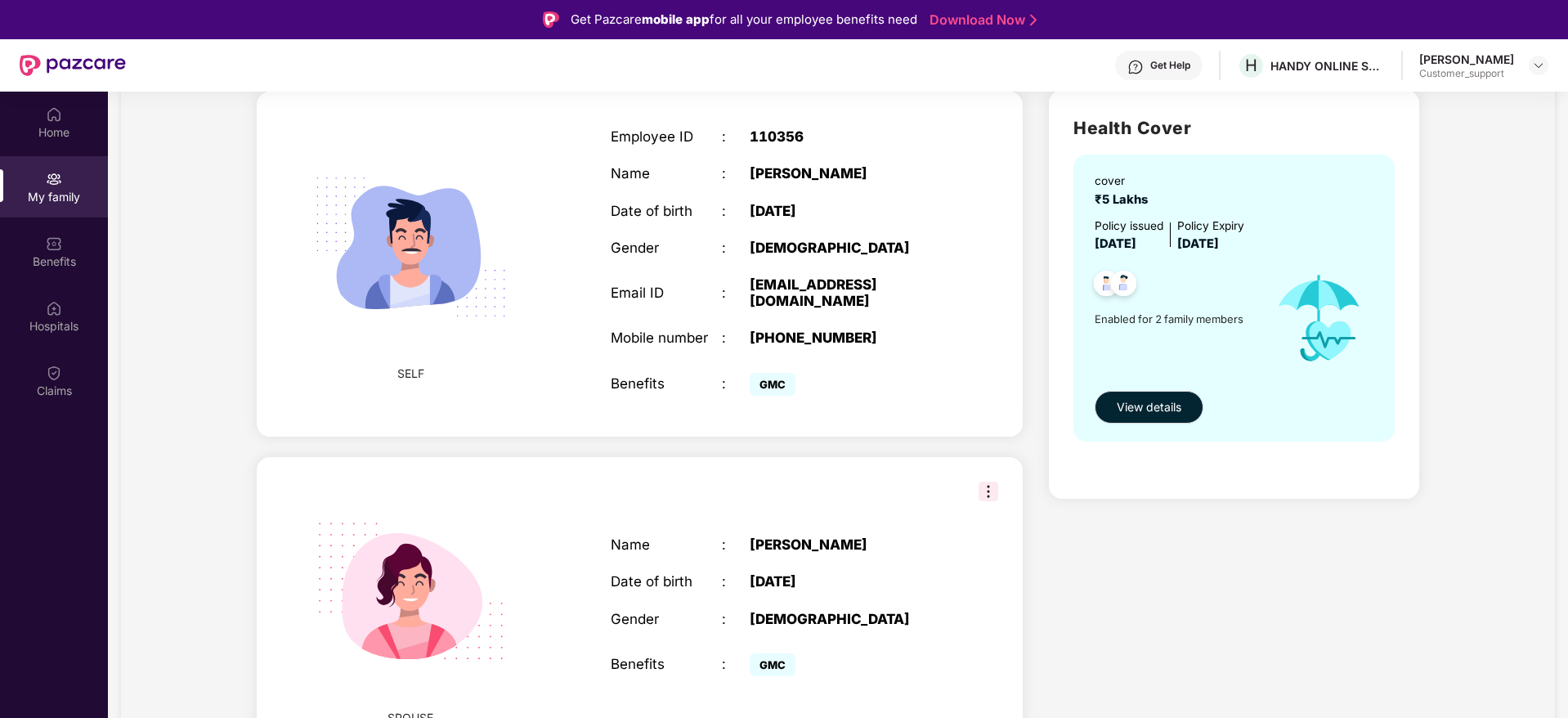
scroll to position [91, 0]
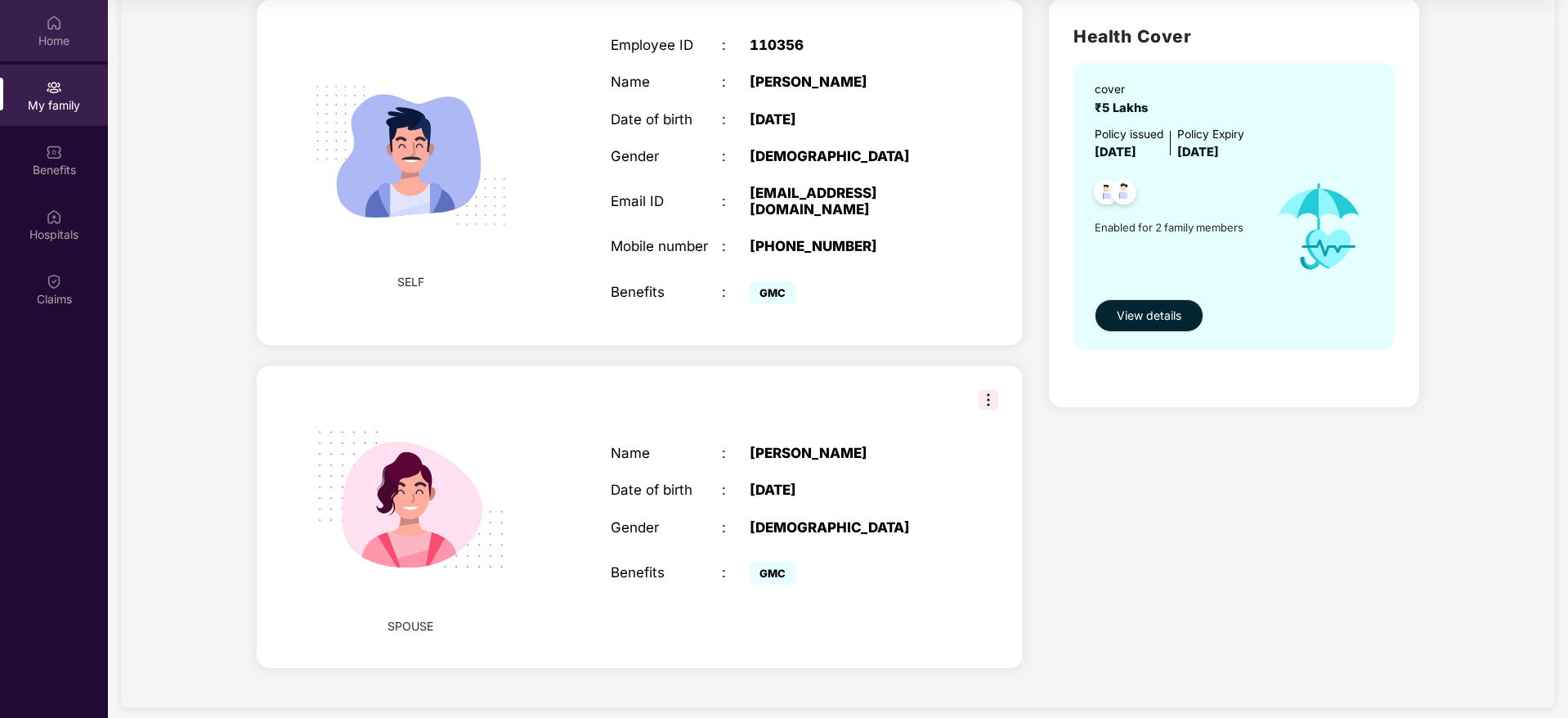
click at [50, 35] on div "Home" at bounding box center [53, 41] width 108 height 16
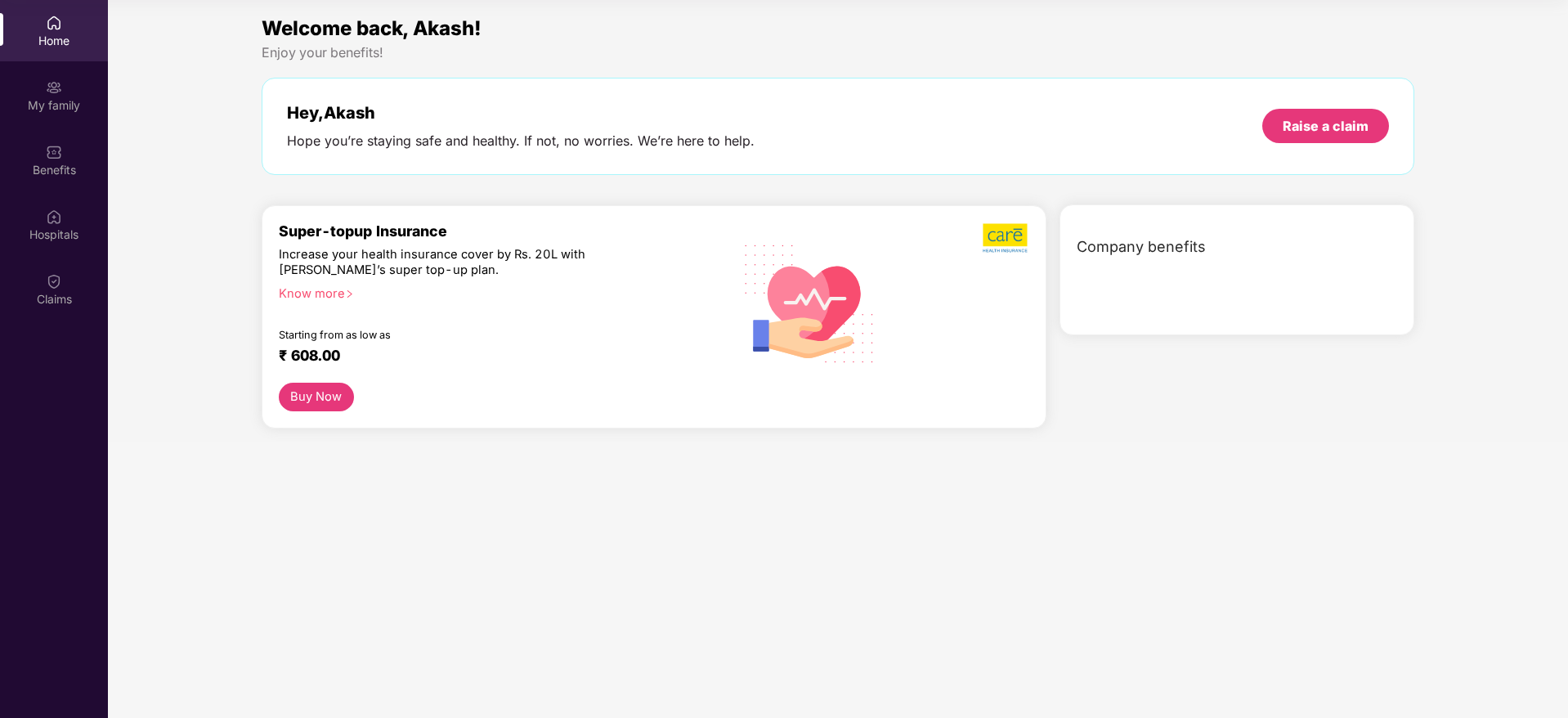
scroll to position [0, 0]
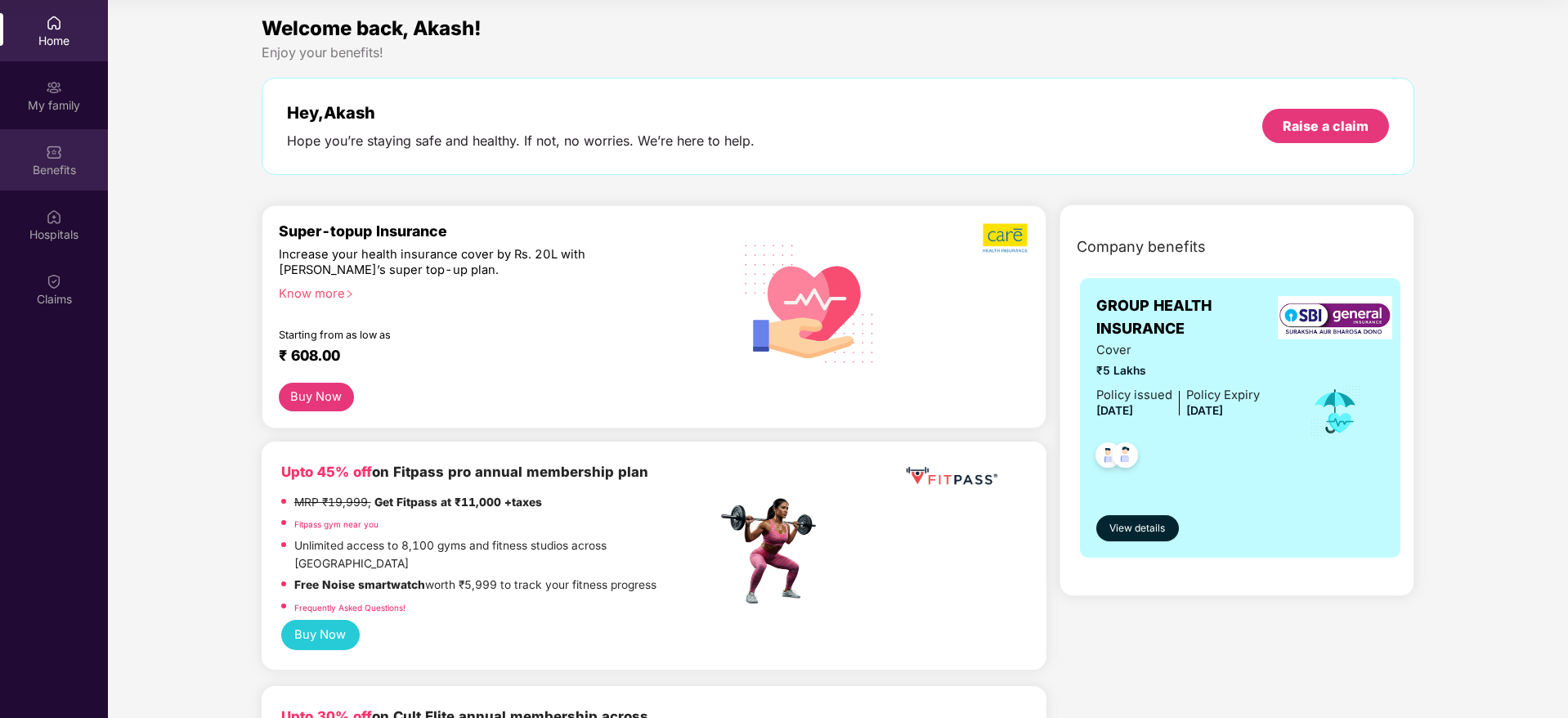
click at [49, 159] on img at bounding box center [54, 152] width 16 height 16
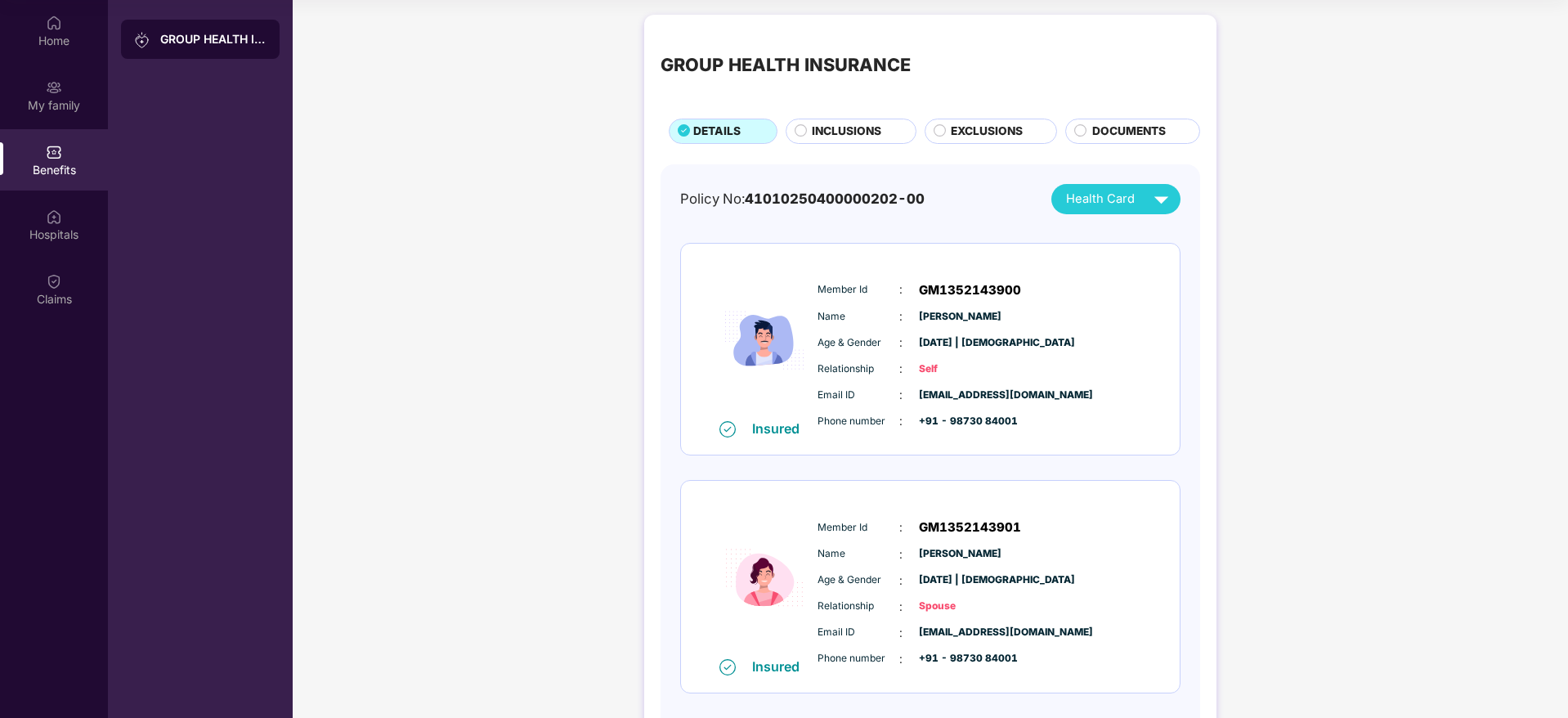
scroll to position [3, 0]
click at [836, 127] on span "INCLUSIONS" at bounding box center [846, 131] width 70 height 18
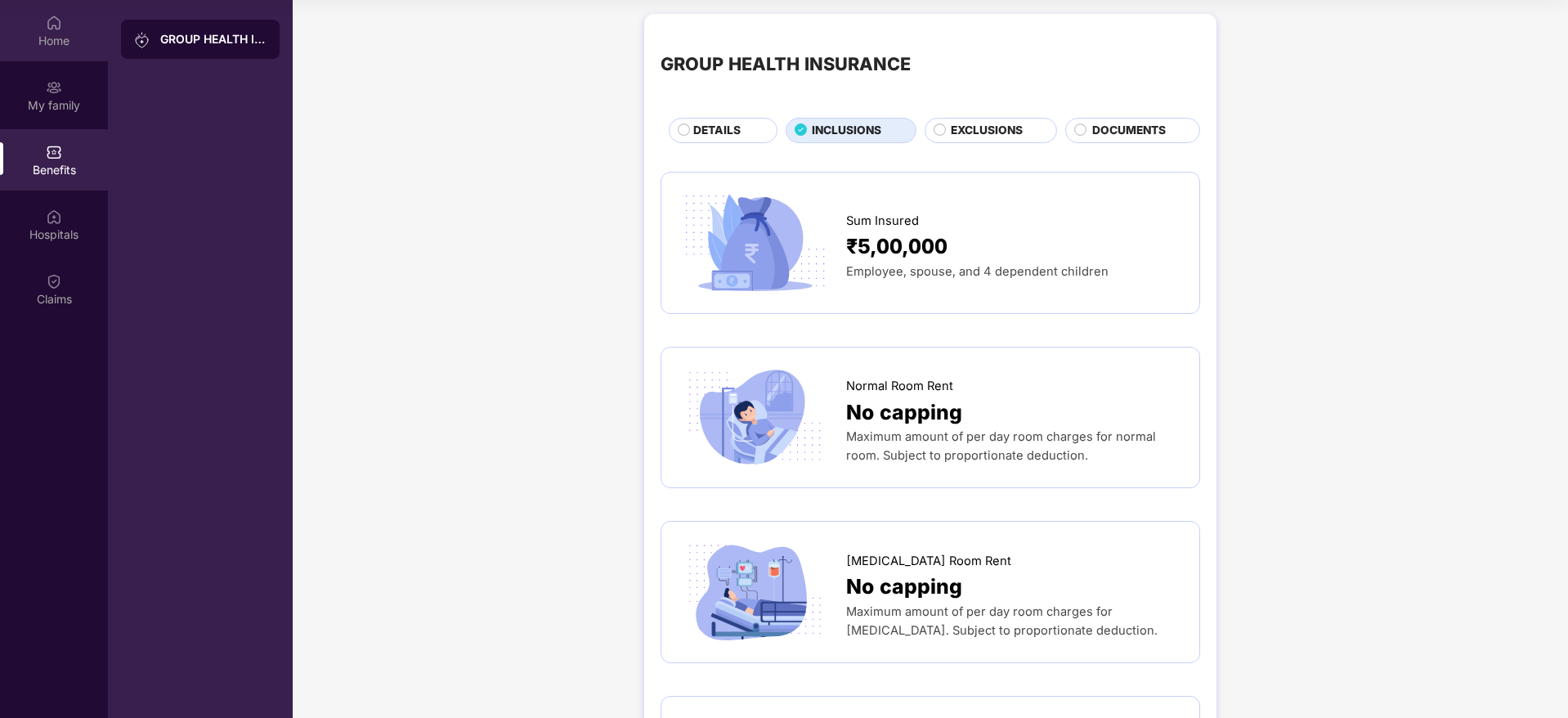
click at [53, 47] on div "Home" at bounding box center [53, 41] width 108 height 16
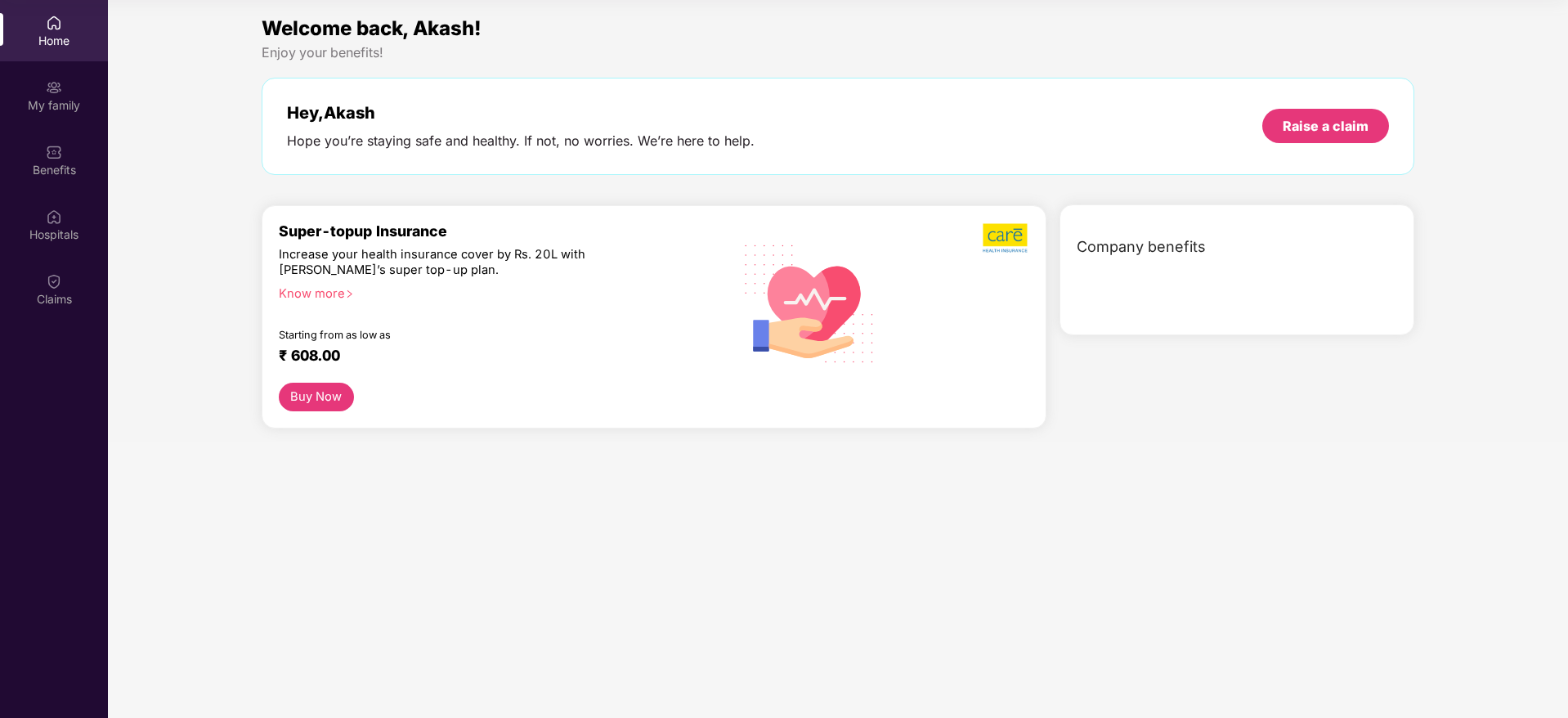
scroll to position [0, 0]
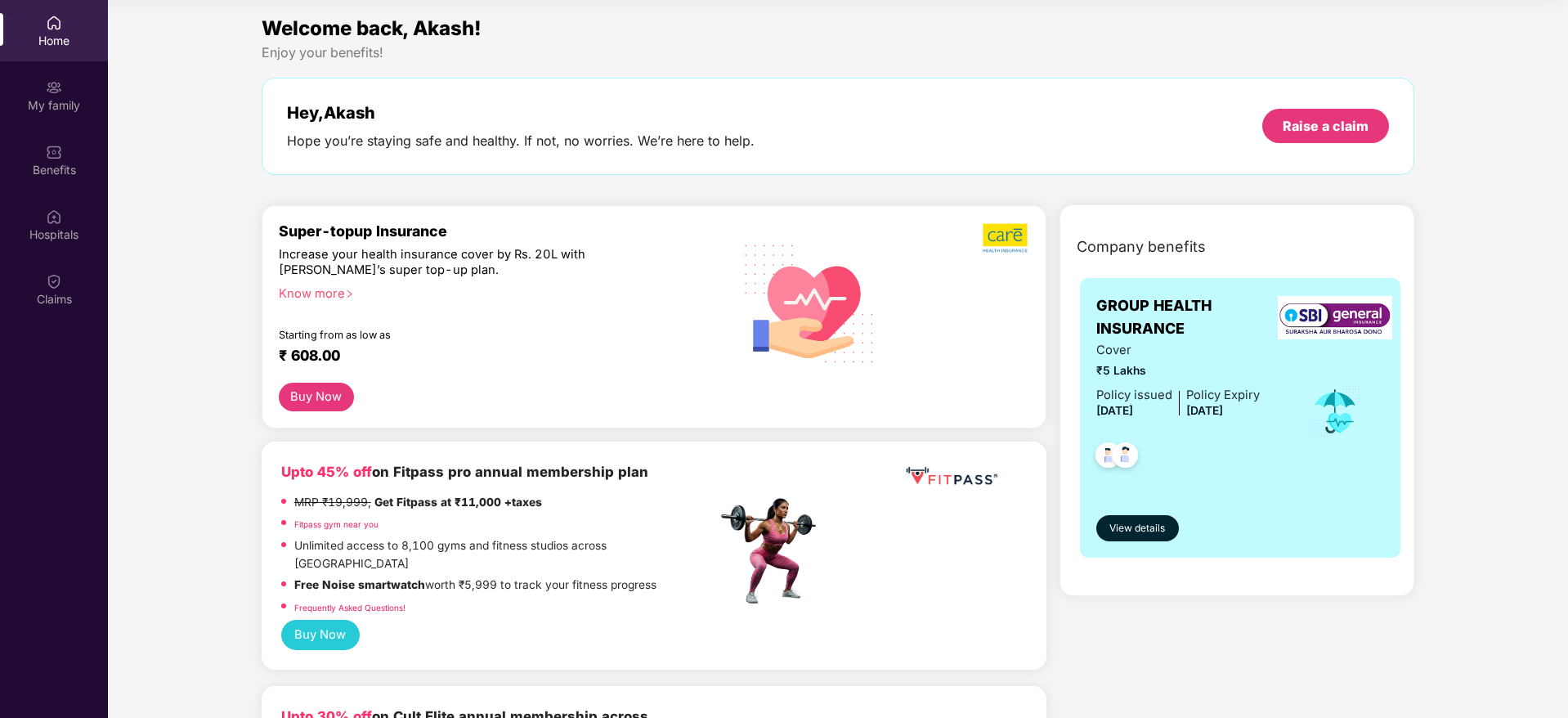
click at [340, 298] on div "Know more" at bounding box center [493, 292] width 429 height 12
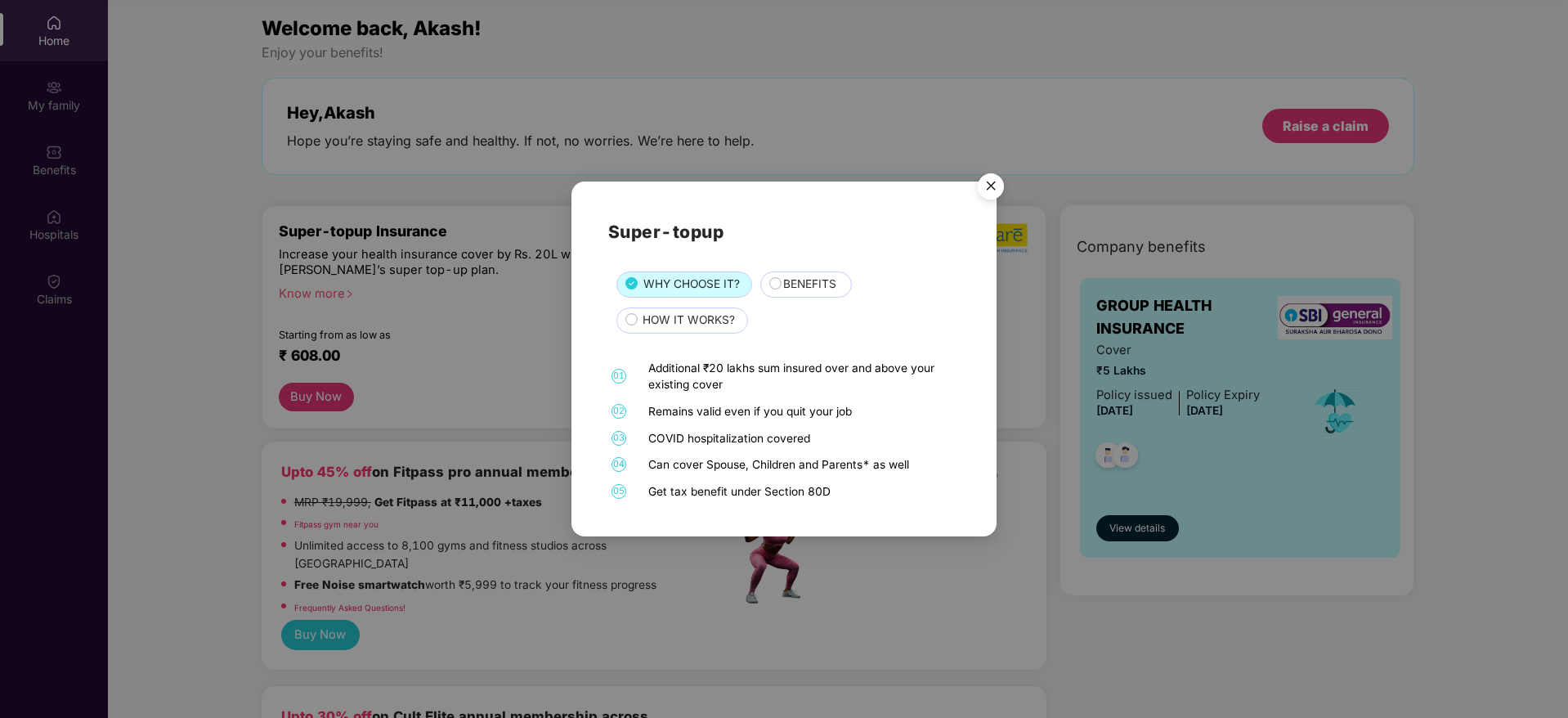
click at [803, 283] on span "BENEFITS" at bounding box center [809, 285] width 53 height 18
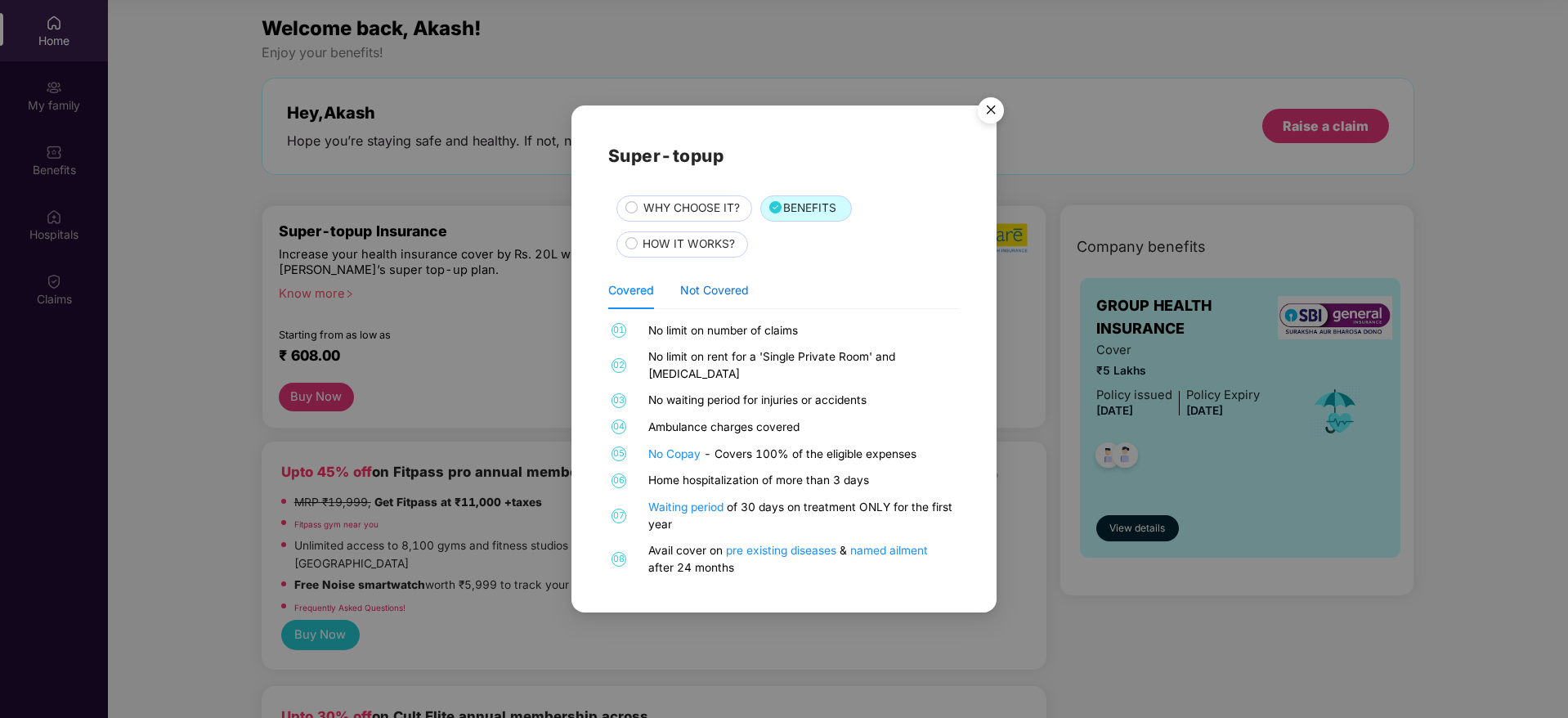
click at [719, 296] on div "Not Covered" at bounding box center [714, 290] width 69 height 18
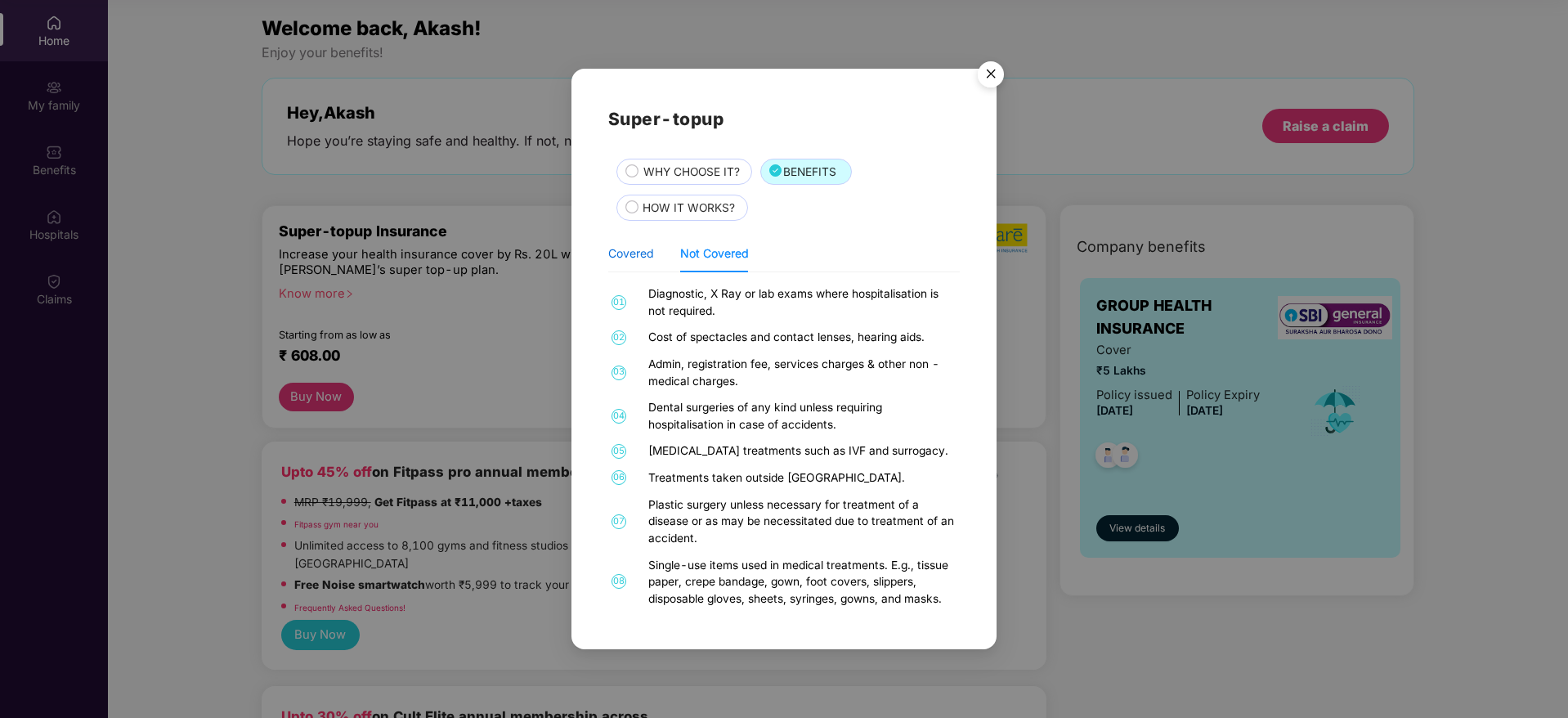
click at [632, 253] on div "Covered" at bounding box center [631, 253] width 46 height 18
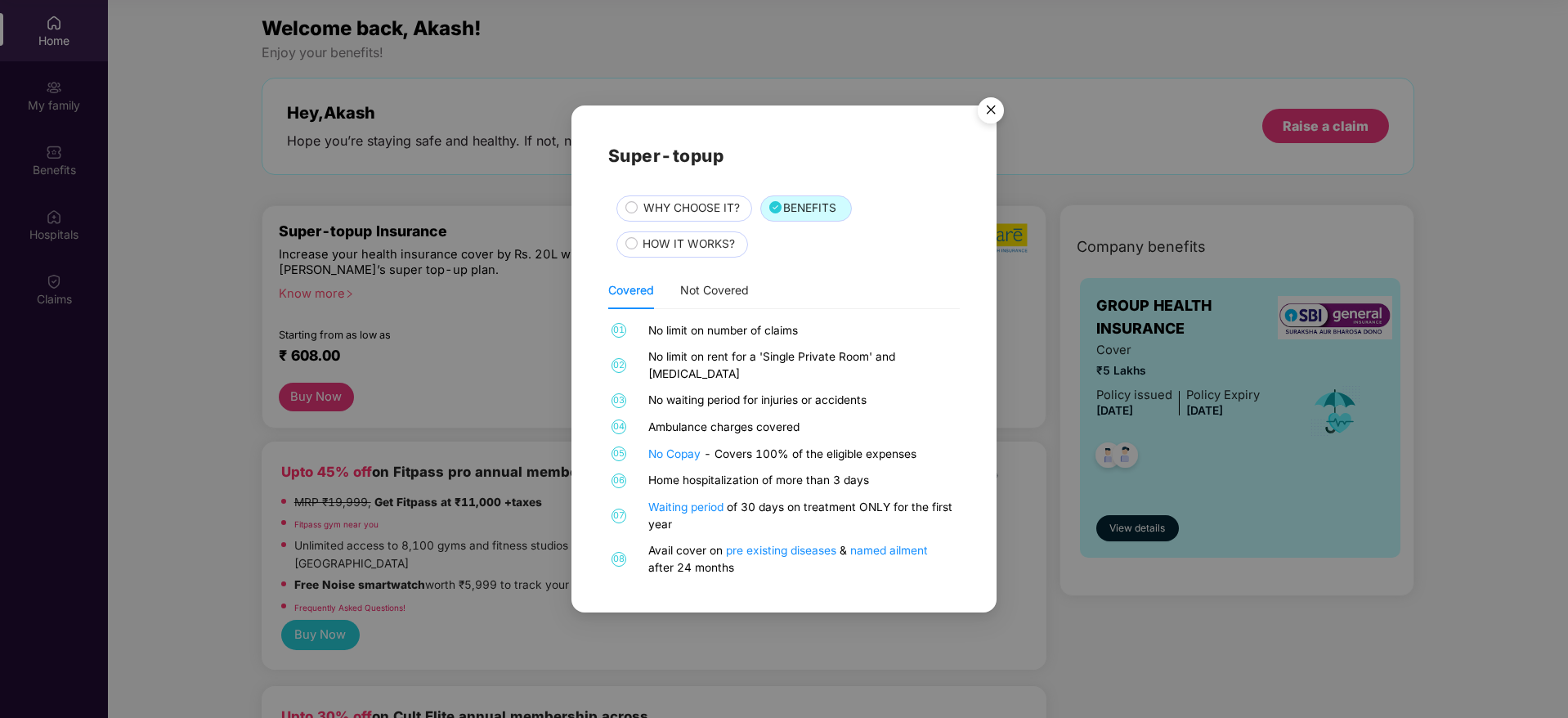
scroll to position [90, 0]
click at [996, 121] on img "Close" at bounding box center [991, 112] width 46 height 46
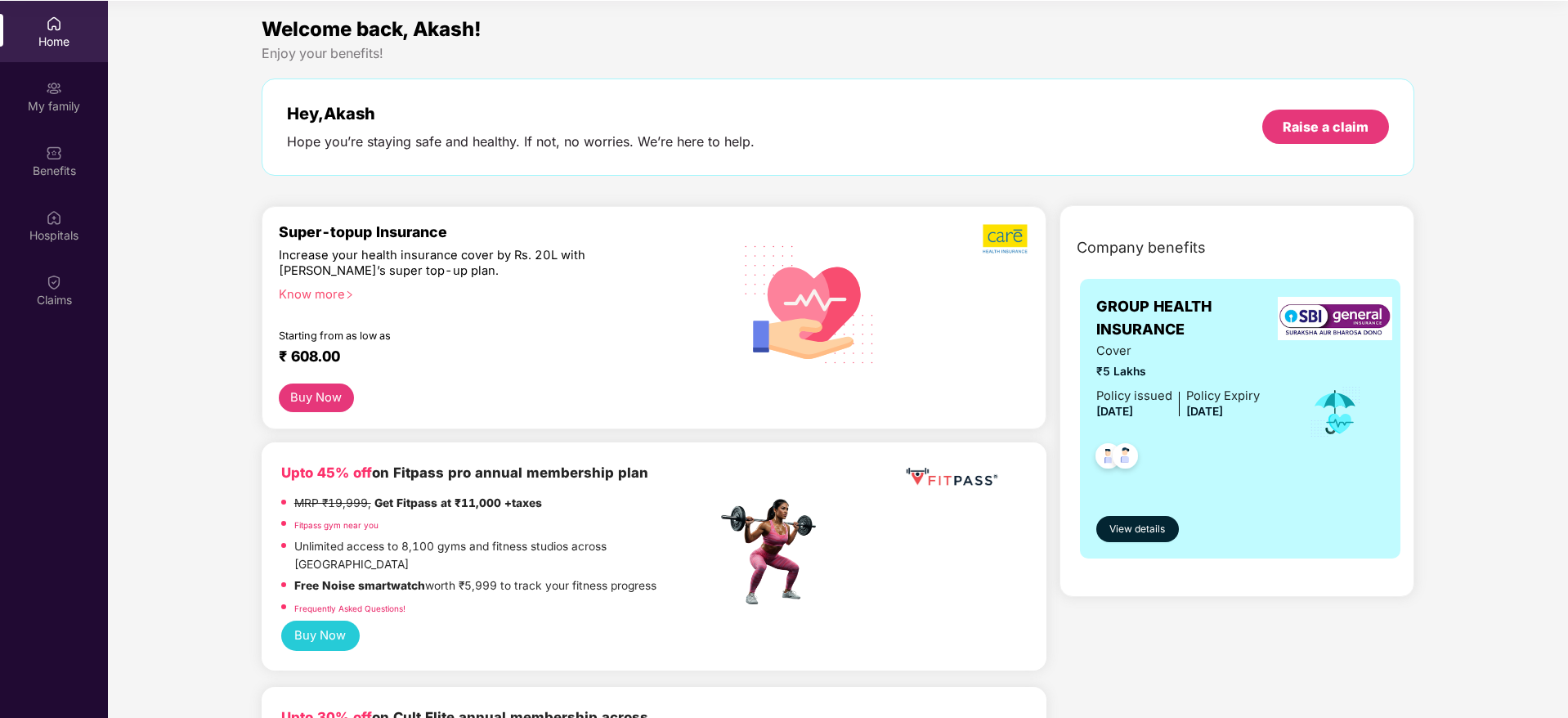
click at [299, 400] on button "Buy Now" at bounding box center [316, 398] width 75 height 29
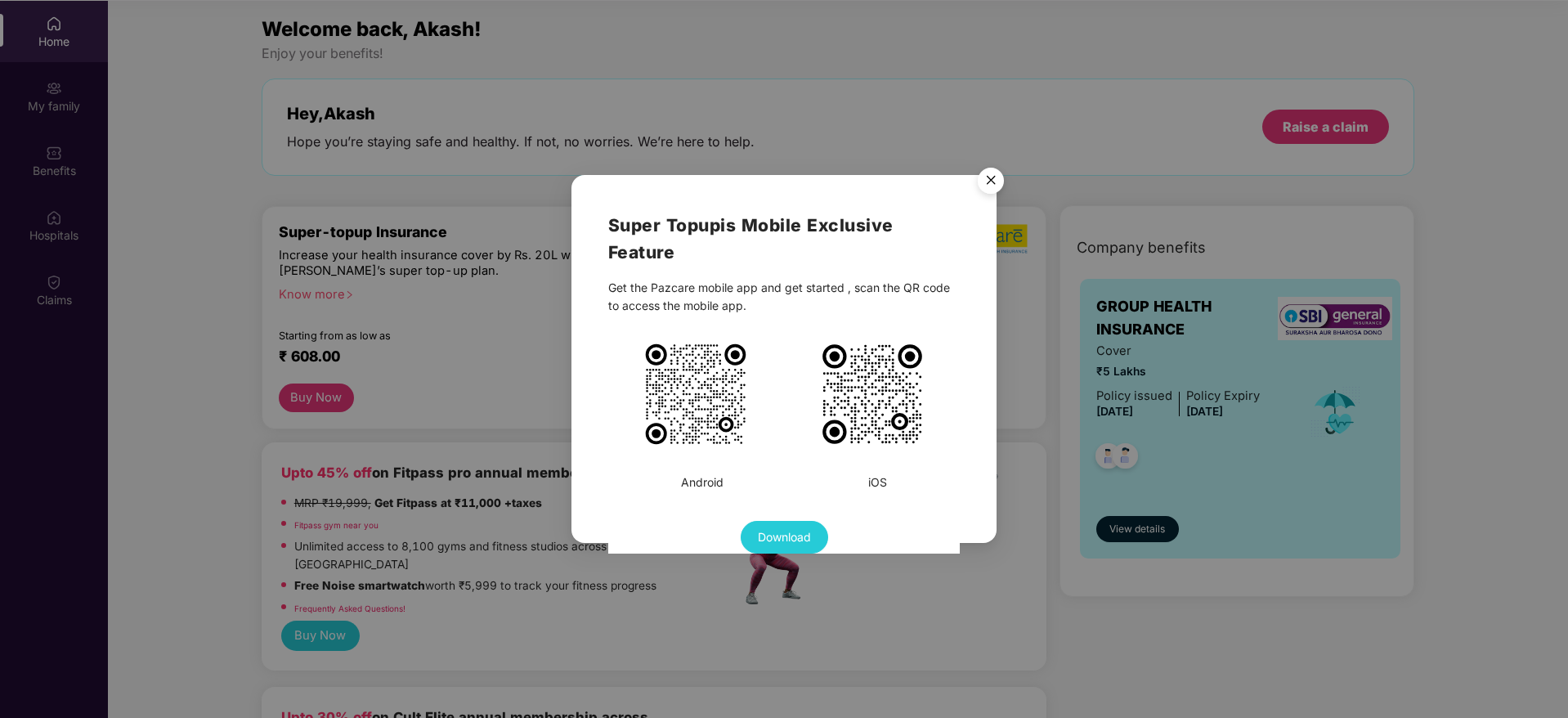
scroll to position [91, 0]
click at [993, 185] on img "Close" at bounding box center [991, 183] width 46 height 46
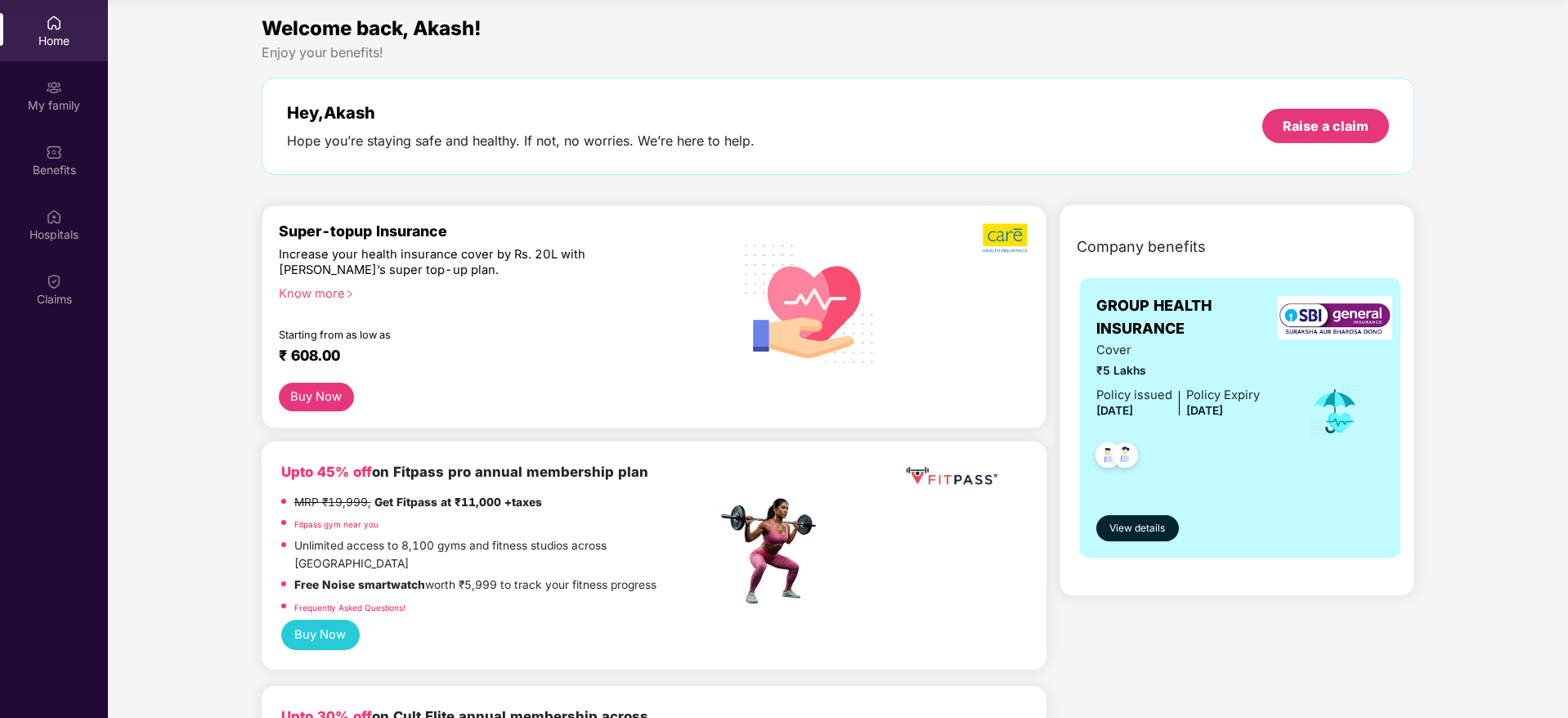
click at [355, 288] on div "Know more" at bounding box center [493, 292] width 429 height 12
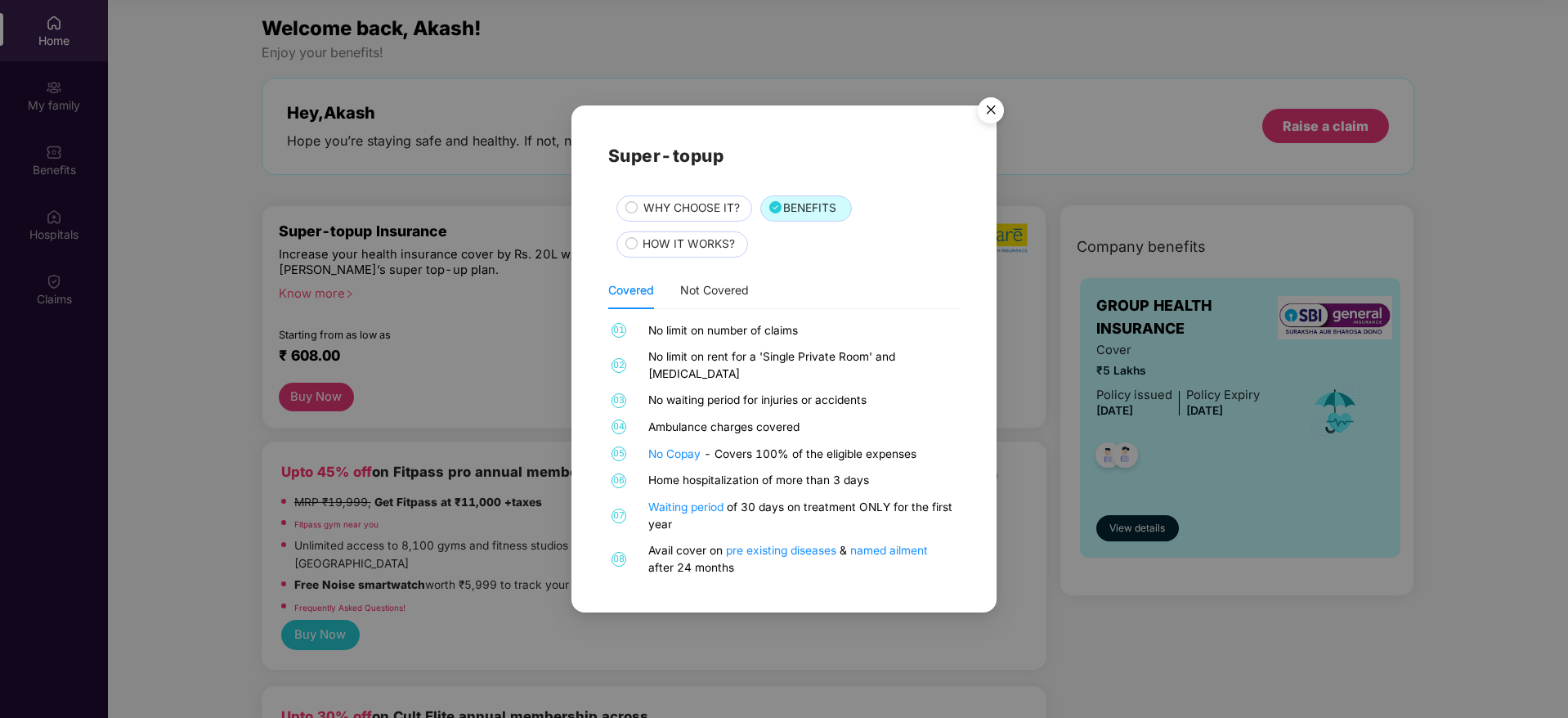
click at [669, 218] on span "WHY CHOOSE IT?" at bounding box center [692, 209] width 97 height 18
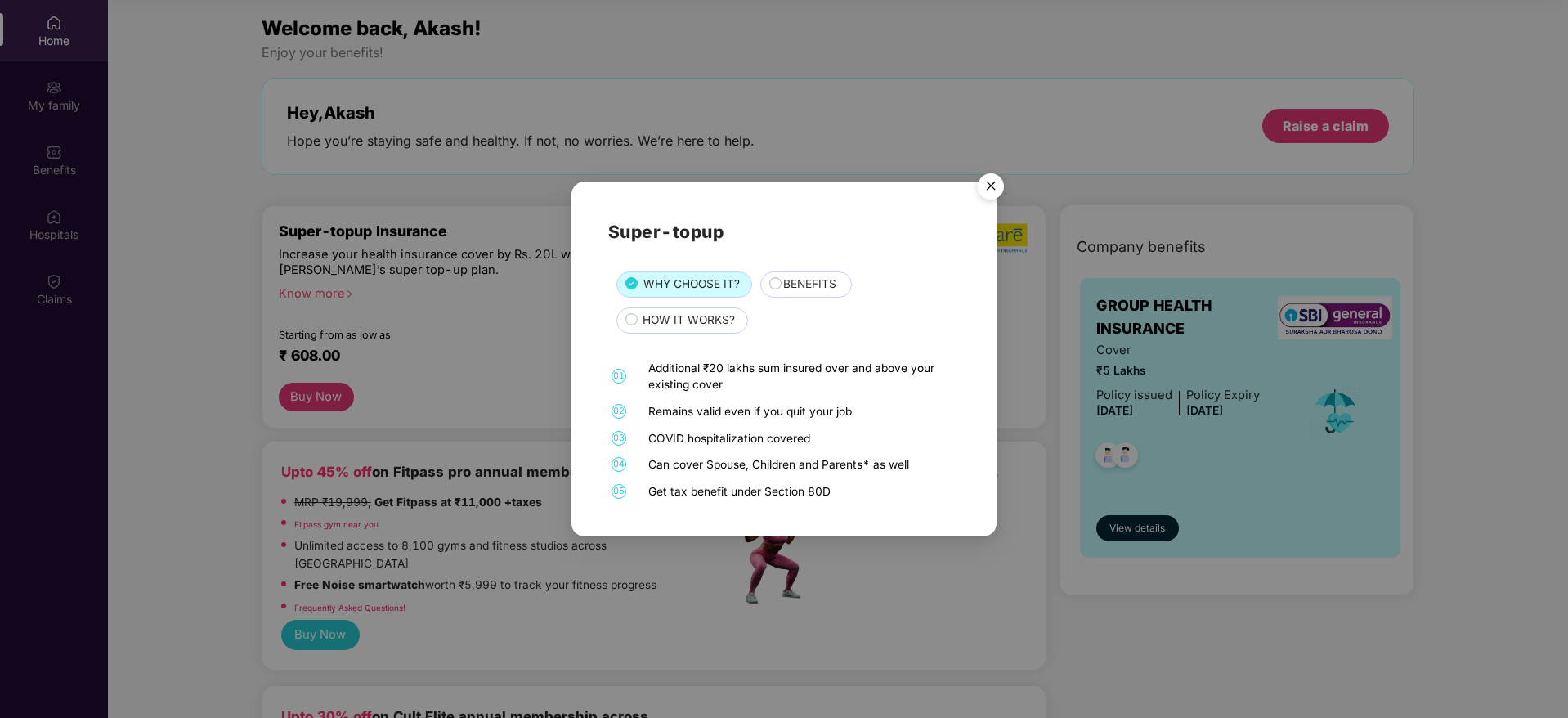
click at [991, 189] on img "Close" at bounding box center [991, 189] width 46 height 46
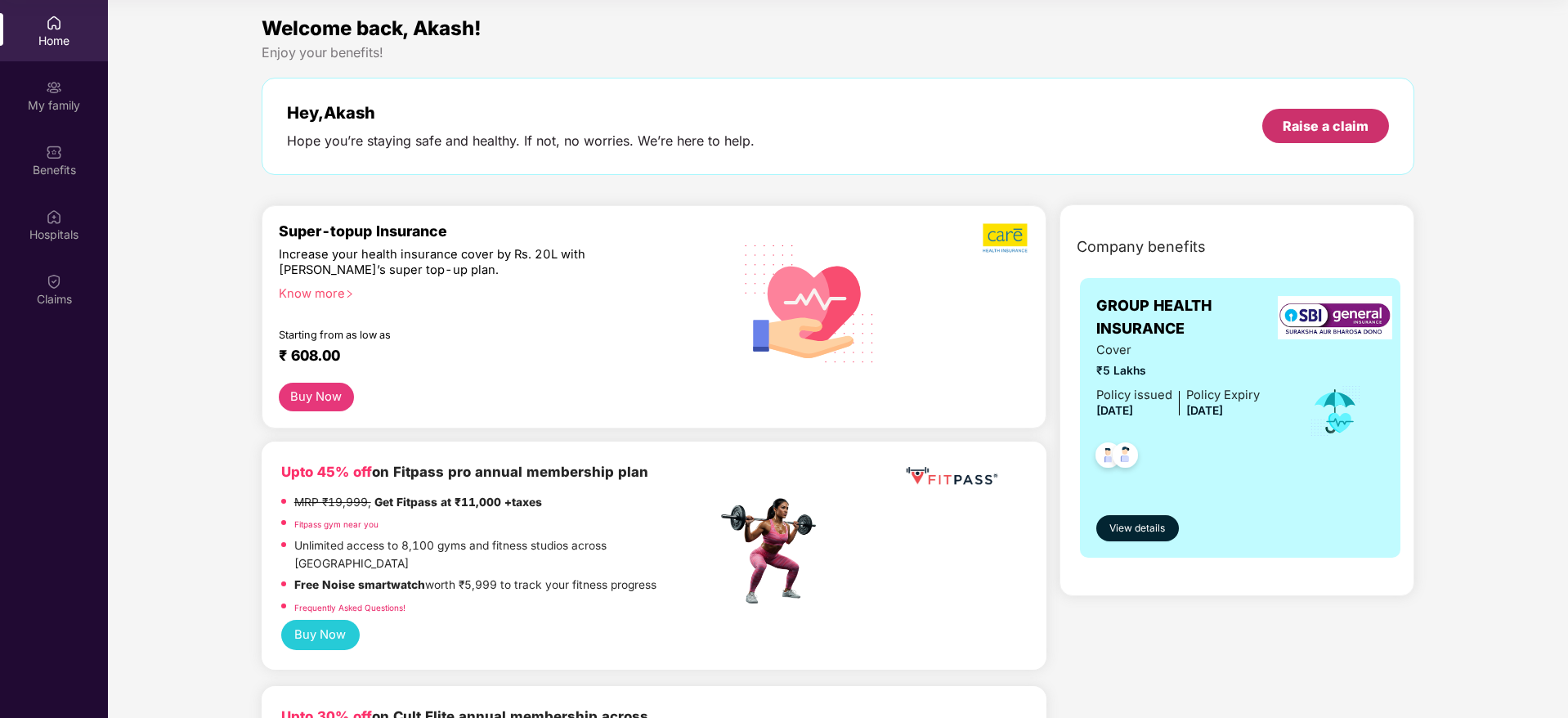
scroll to position [0, 0]
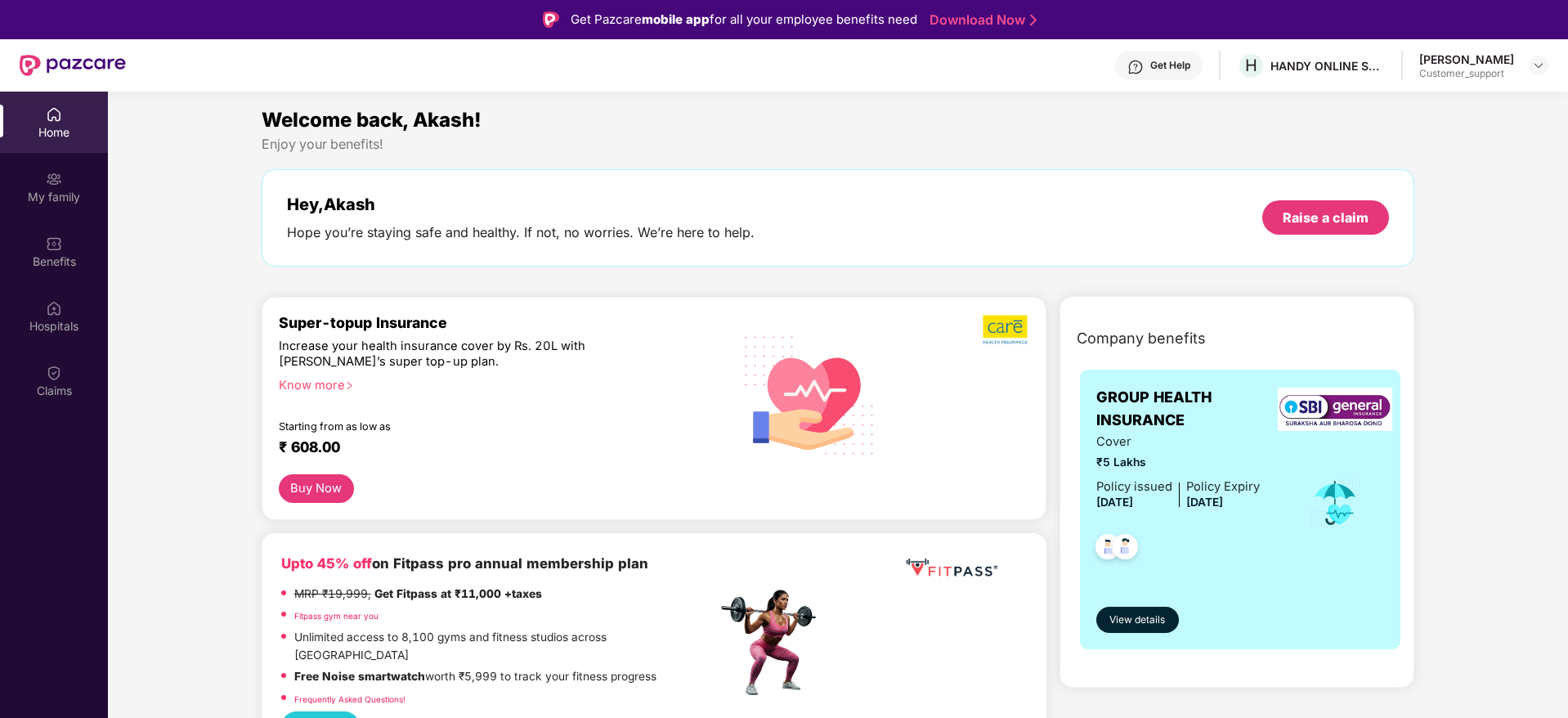
click at [1551, 64] on header "Get Help H HANDY ONLINE SOLUTIONS PRIVATE LIMITED [PERSON_NAME] Customer_support" at bounding box center [784, 65] width 1568 height 52
click at [1543, 67] on img at bounding box center [1539, 65] width 13 height 13
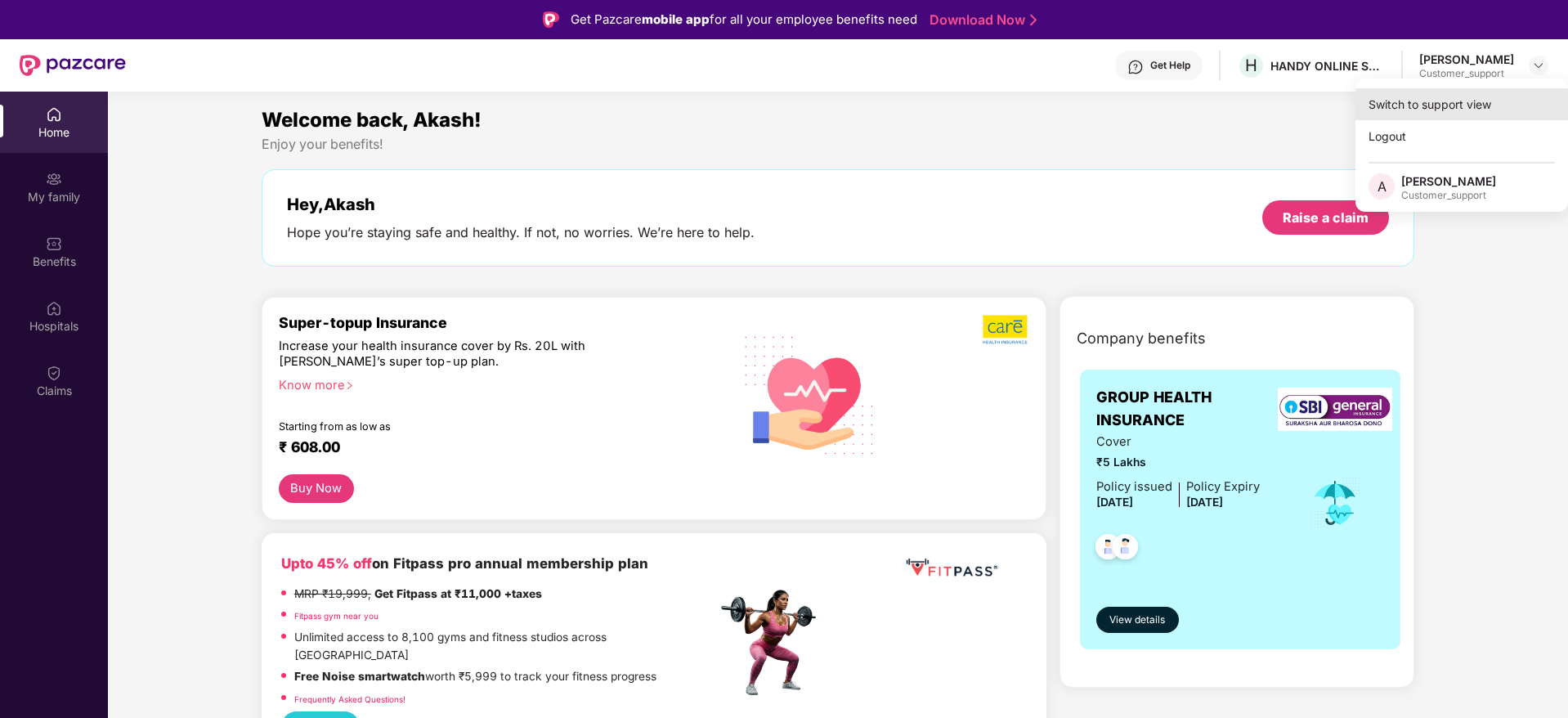
click at [1452, 107] on div "Switch to support view" at bounding box center [1461, 104] width 213 height 32
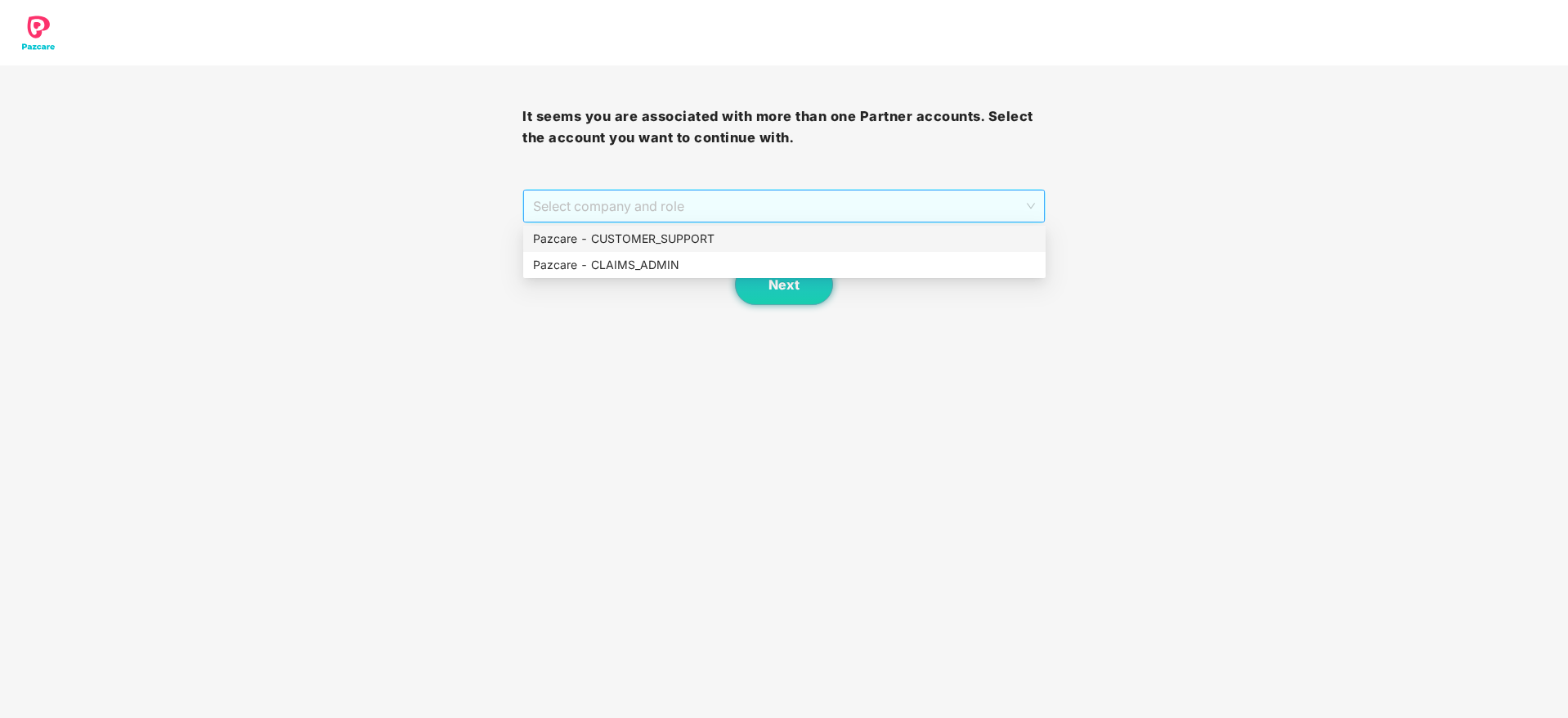
click at [994, 205] on span "Select company and role" at bounding box center [784, 206] width 501 height 31
click at [881, 239] on div "Pazcare - CUSTOMER_SUPPORT" at bounding box center [785, 239] width 503 height 18
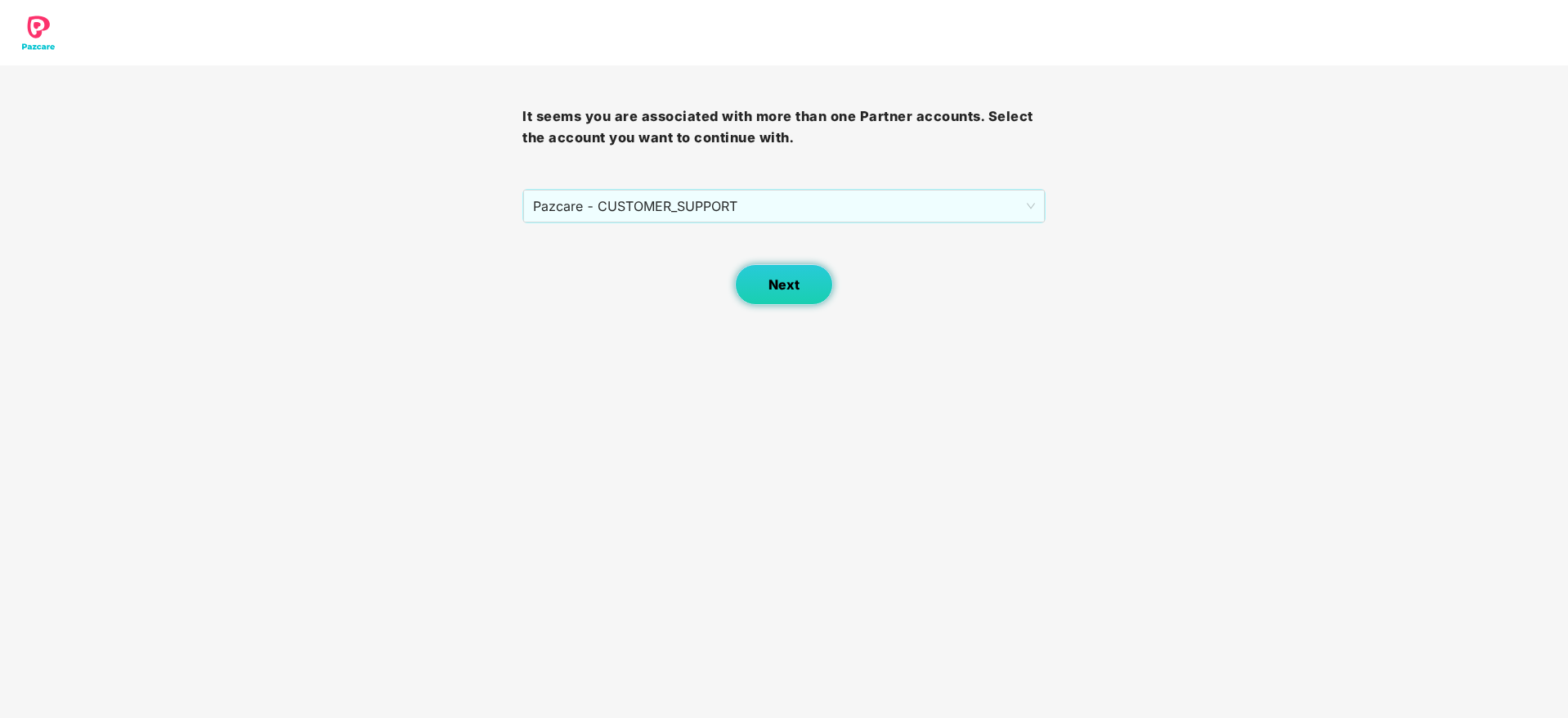
click at [794, 279] on span "Next" at bounding box center [784, 285] width 31 height 15
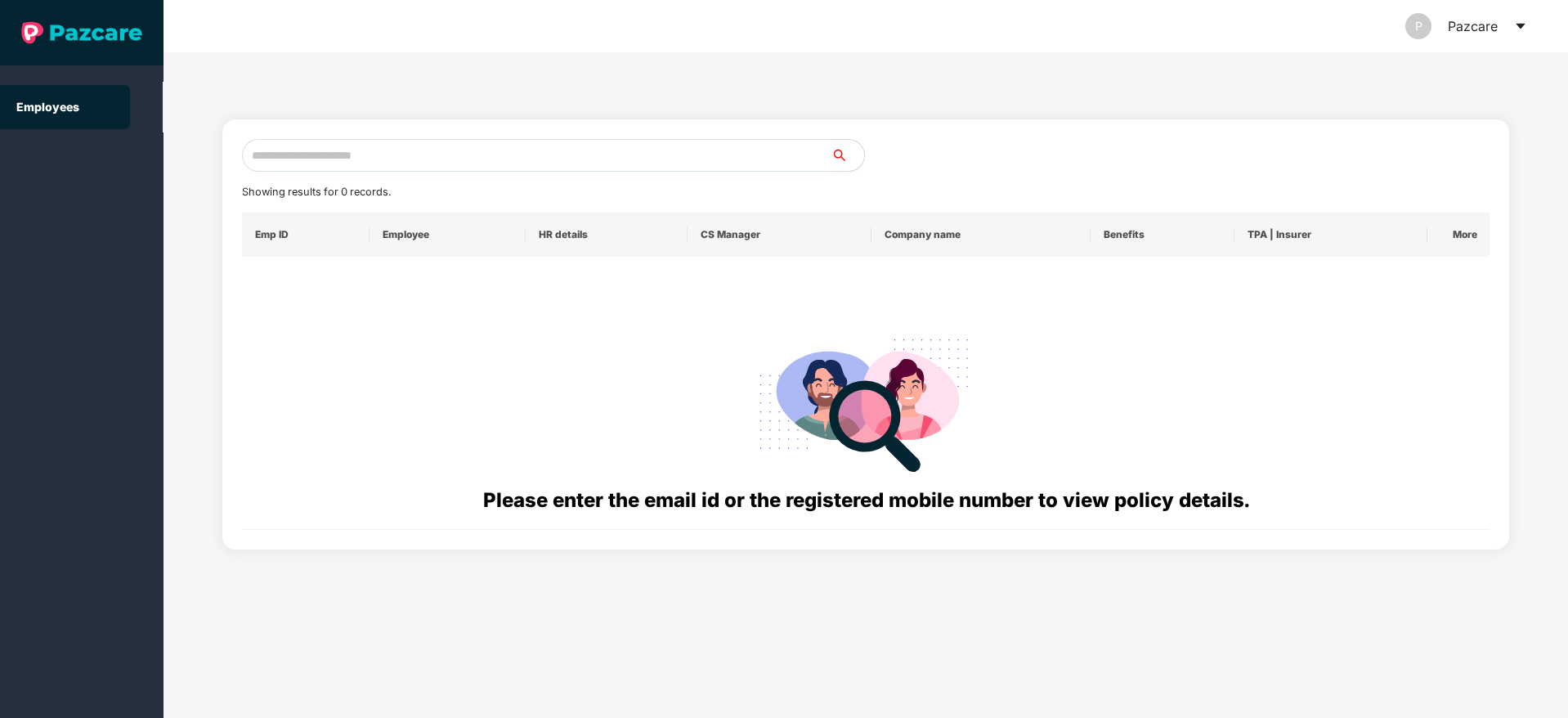
click at [509, 166] on input "text" at bounding box center [537, 156] width 590 height 33
paste input "**********"
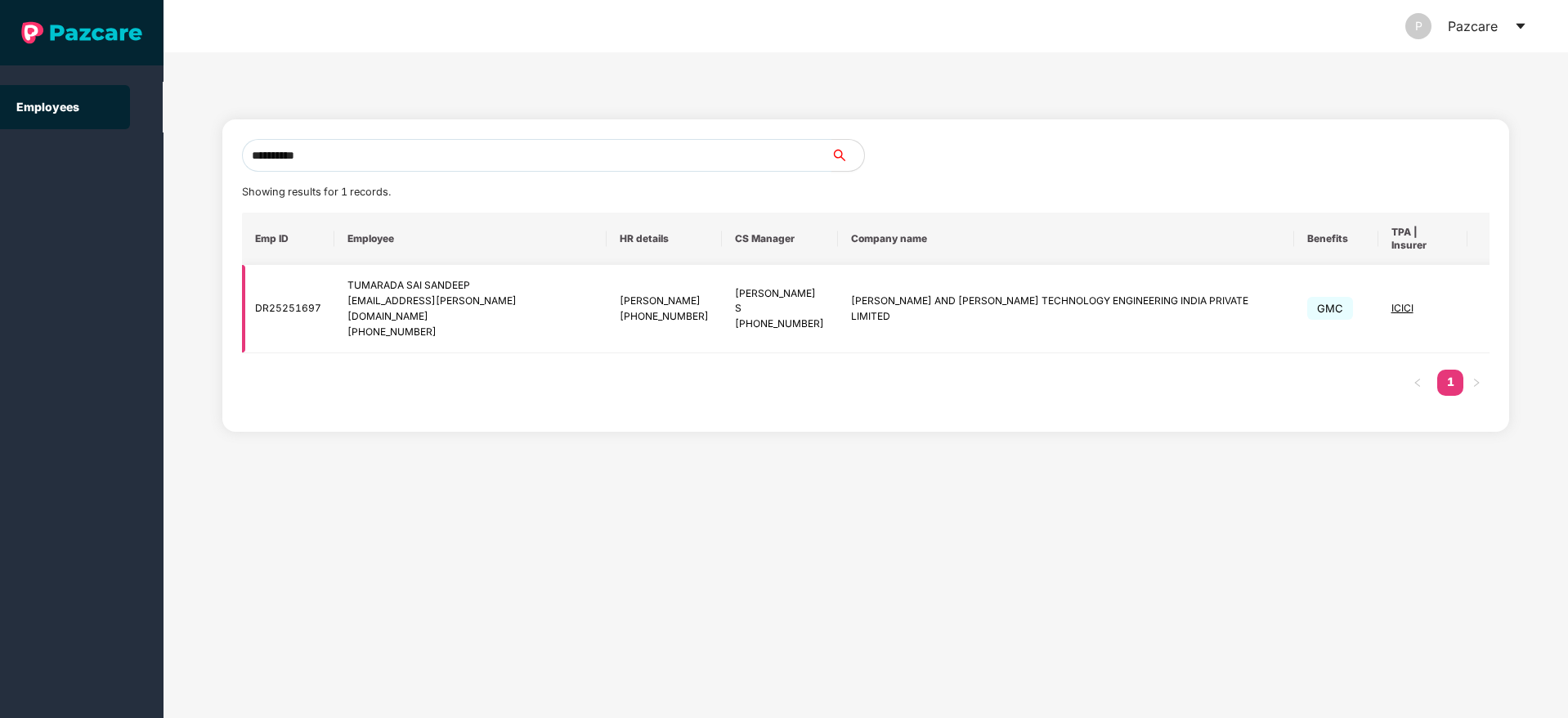
type input "**********"
click at [1497, 298] on img at bounding box center [1507, 308] width 23 height 23
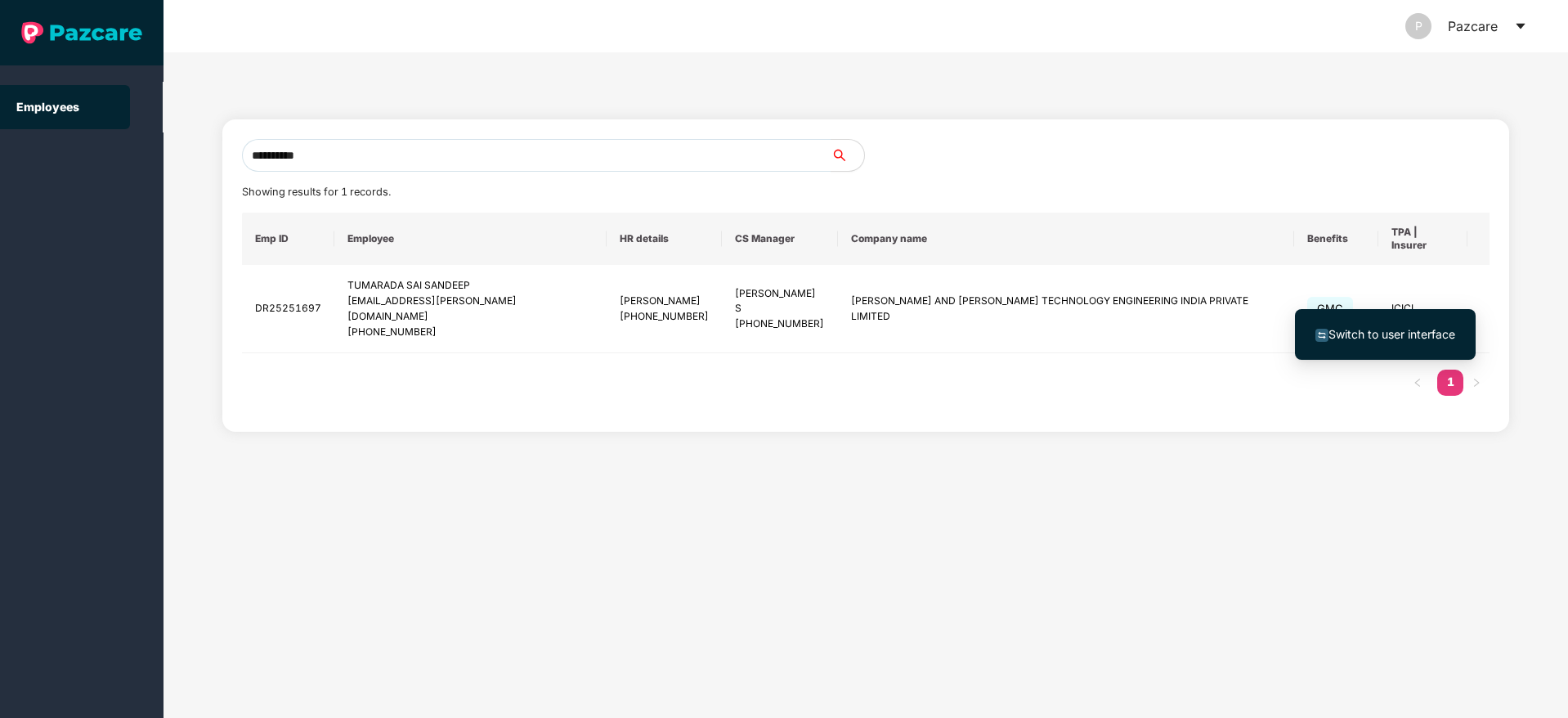
click at [1405, 332] on span "Switch to user interface" at bounding box center [1392, 334] width 127 height 14
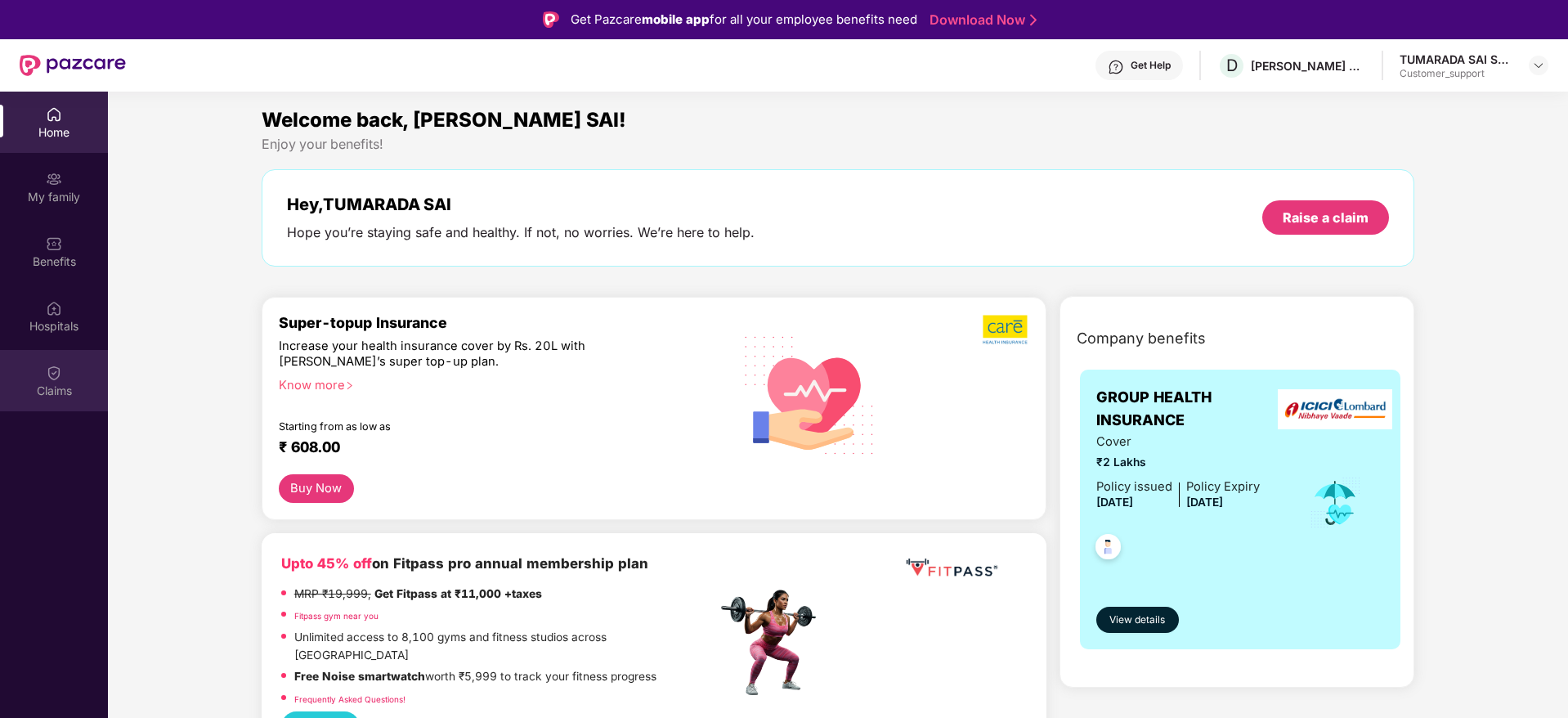
click at [47, 386] on div "Claims" at bounding box center [53, 391] width 108 height 16
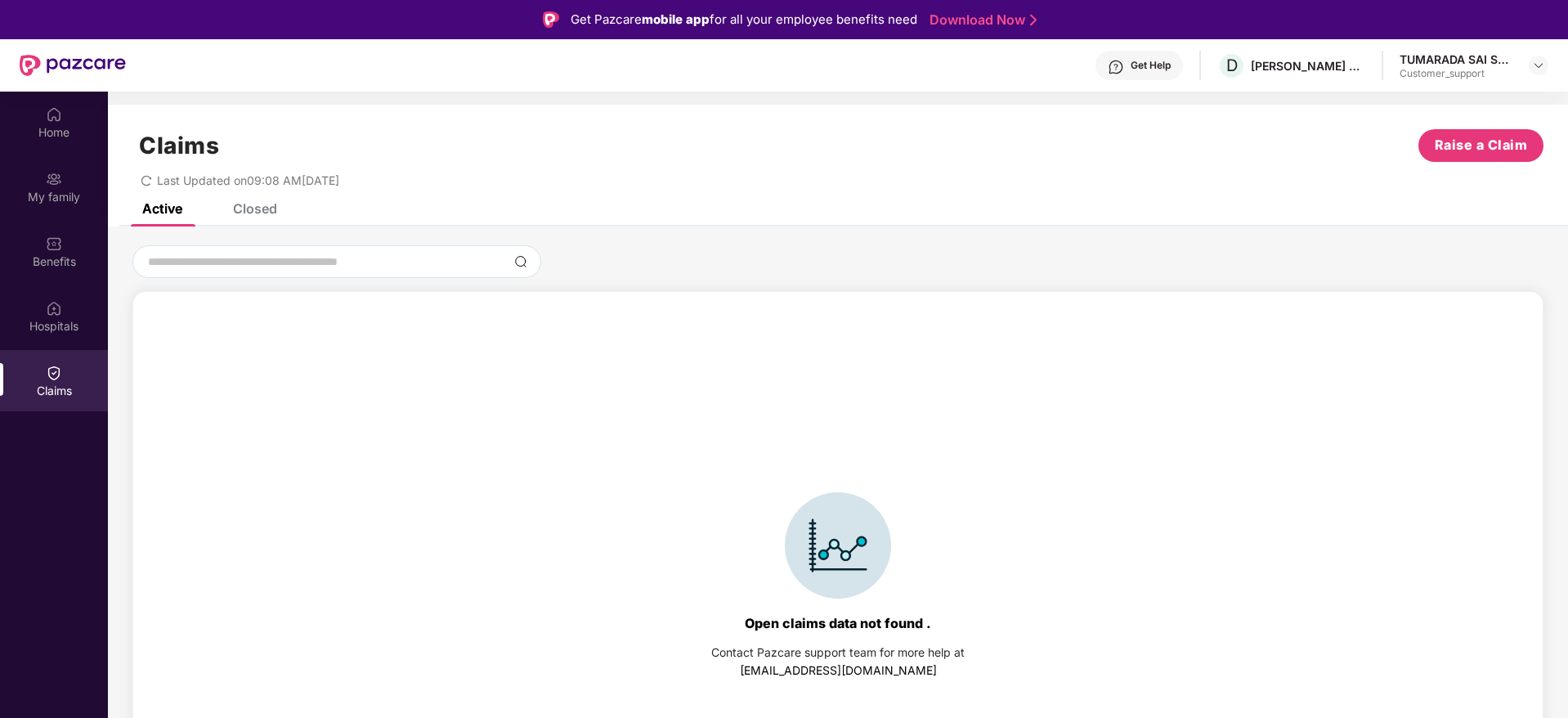
click at [258, 216] on div "Closed" at bounding box center [255, 209] width 44 height 16
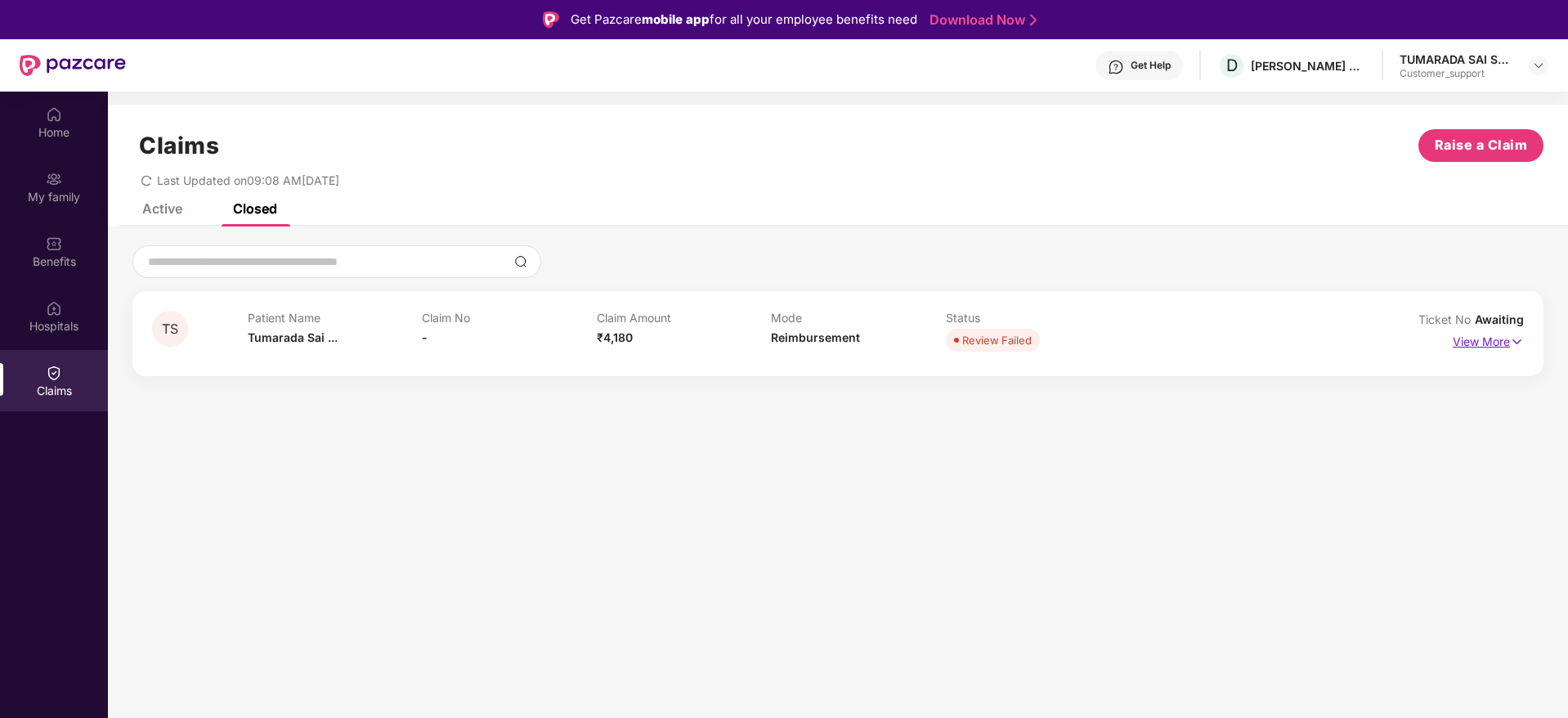
click at [1515, 345] on img at bounding box center [1516, 342] width 14 height 18
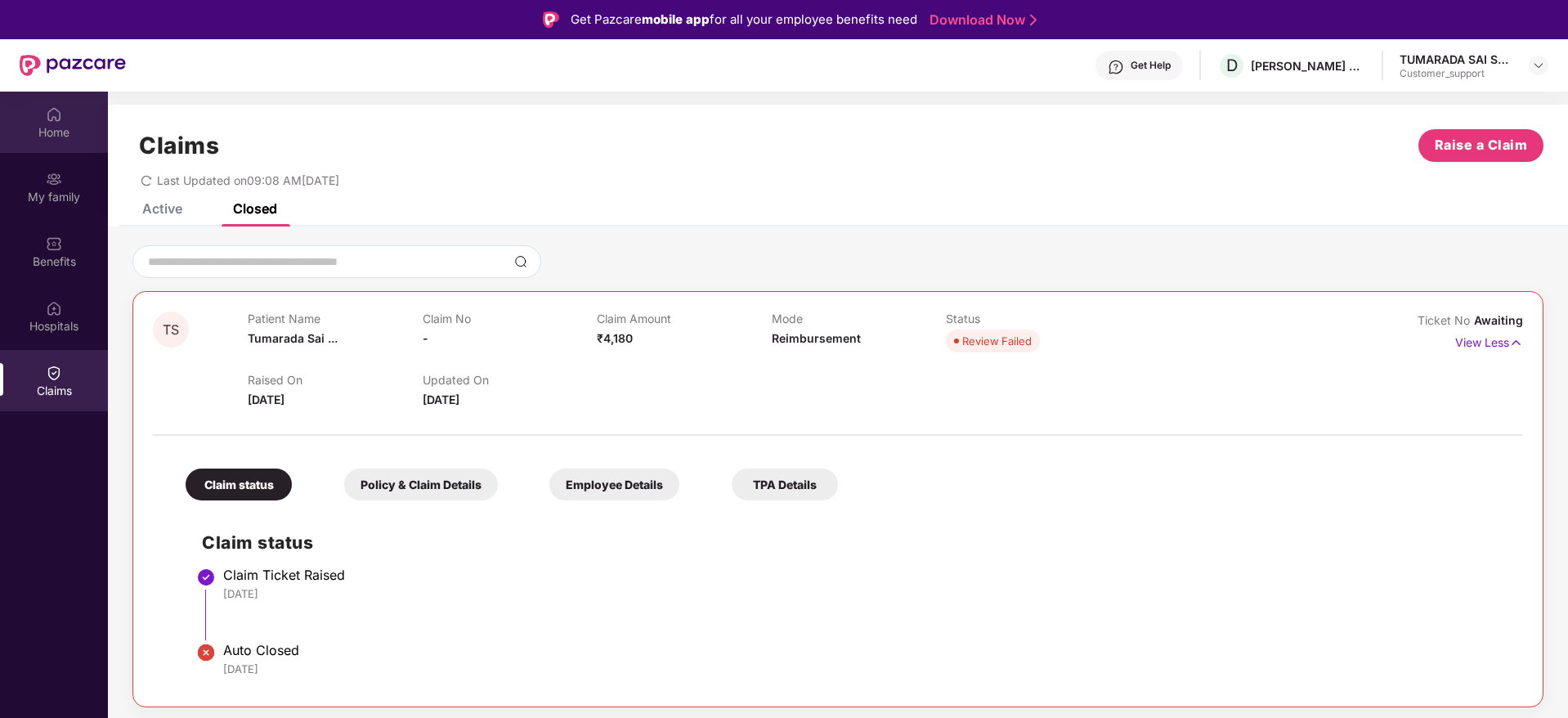
click at [60, 128] on div "Home" at bounding box center [53, 132] width 108 height 16
